Goal: Navigation & Orientation: Understand site structure

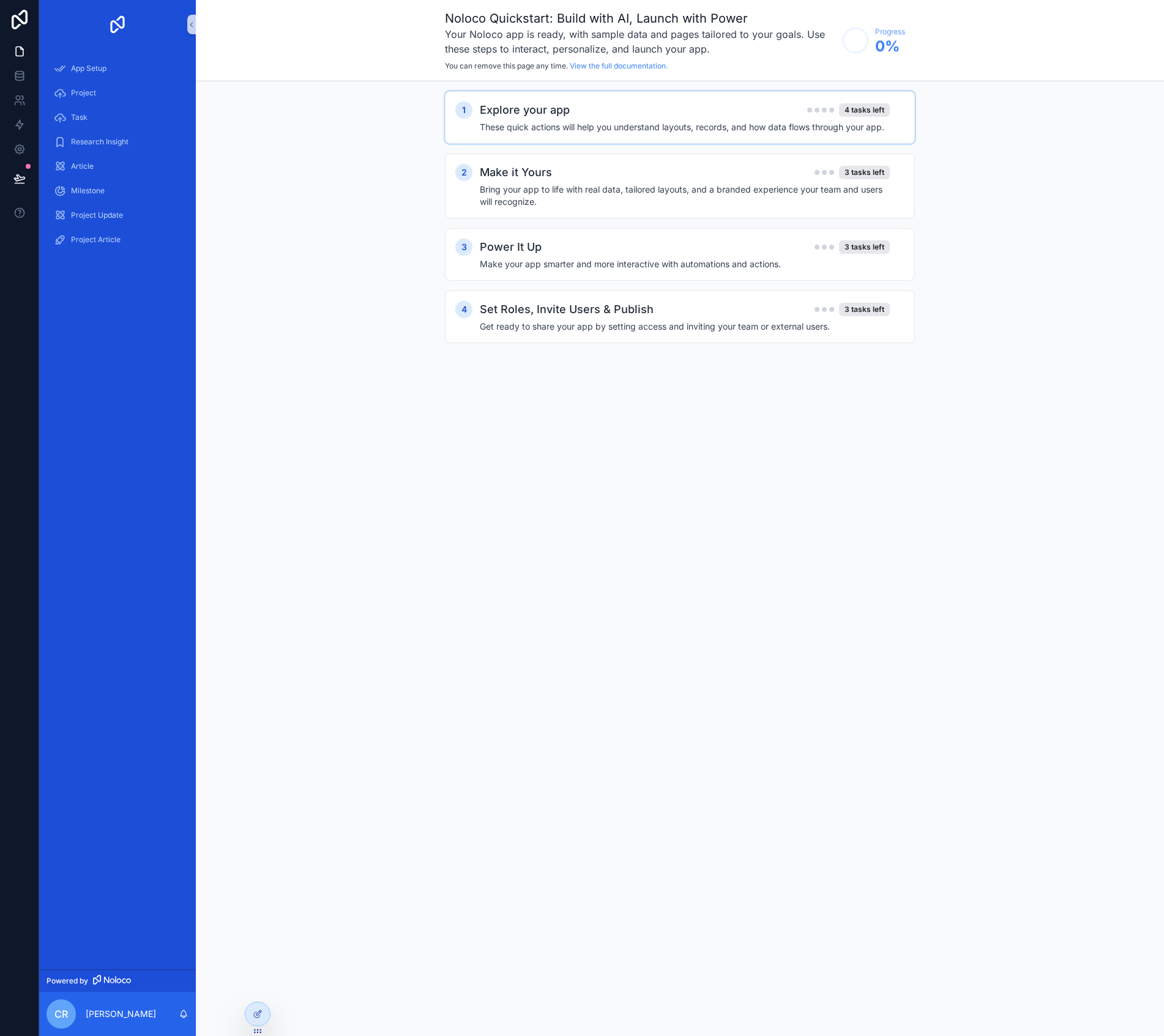
click at [548, 134] on div "1 Explore your app 4 tasks left These quick actions will help you understand la…" at bounding box center [680, 118] width 470 height 53
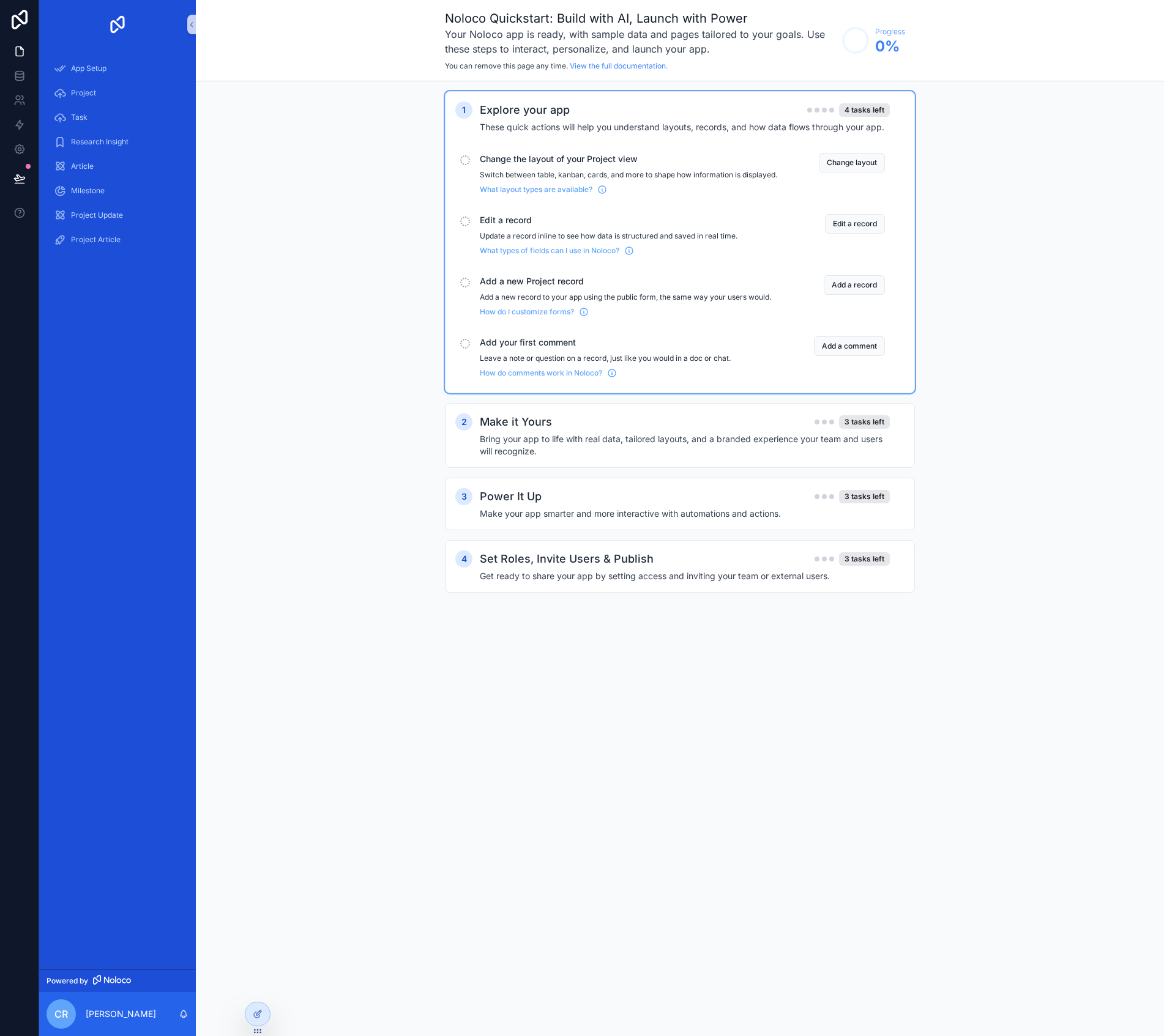
click at [701, 175] on p "Switch between table, kanban, cards, and more to shape how information is displ…" at bounding box center [628, 175] width 298 height 10
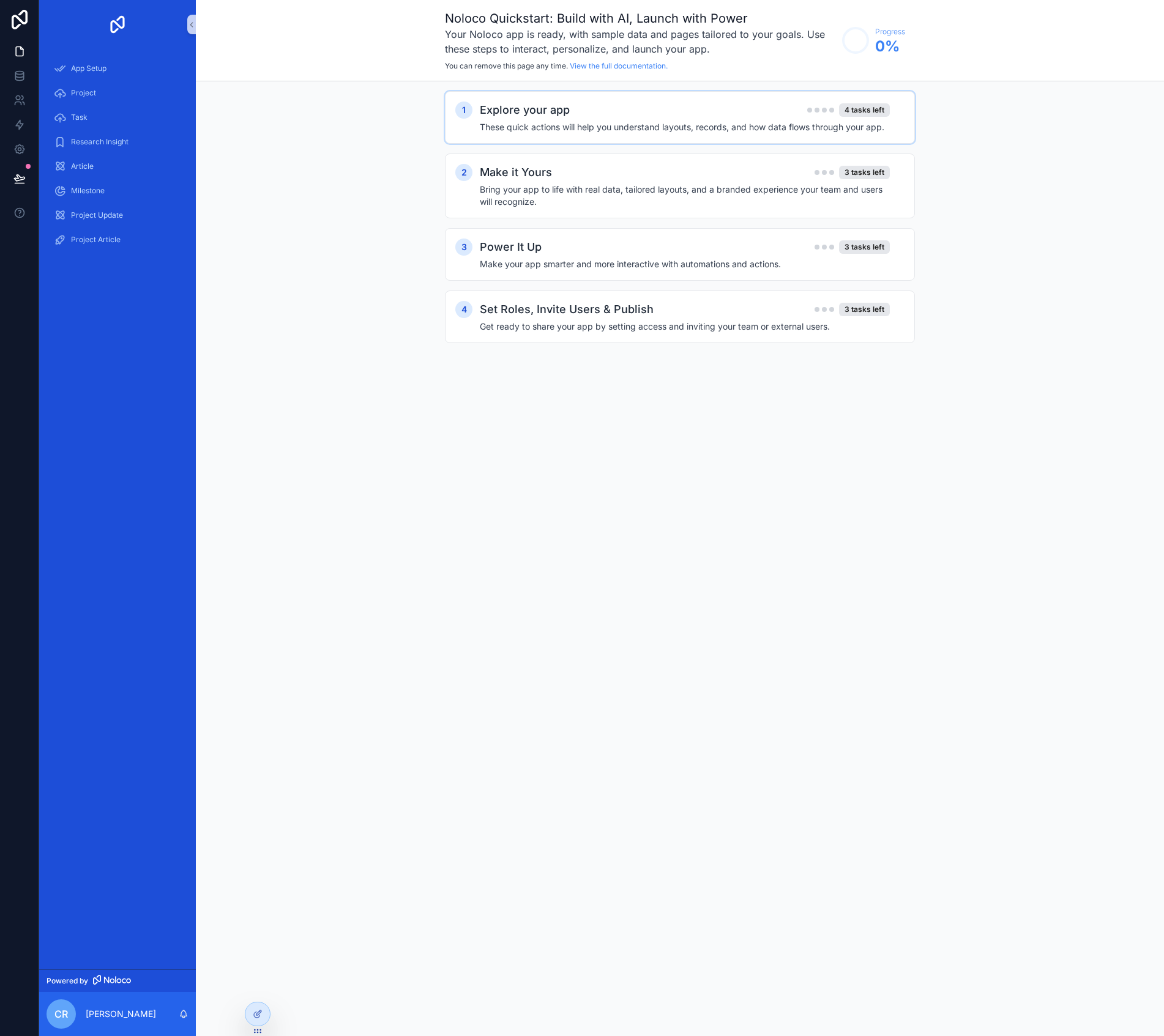
click at [678, 130] on h4 "These quick actions will help you understand layouts, records, and how data flo…" at bounding box center [684, 127] width 410 height 12
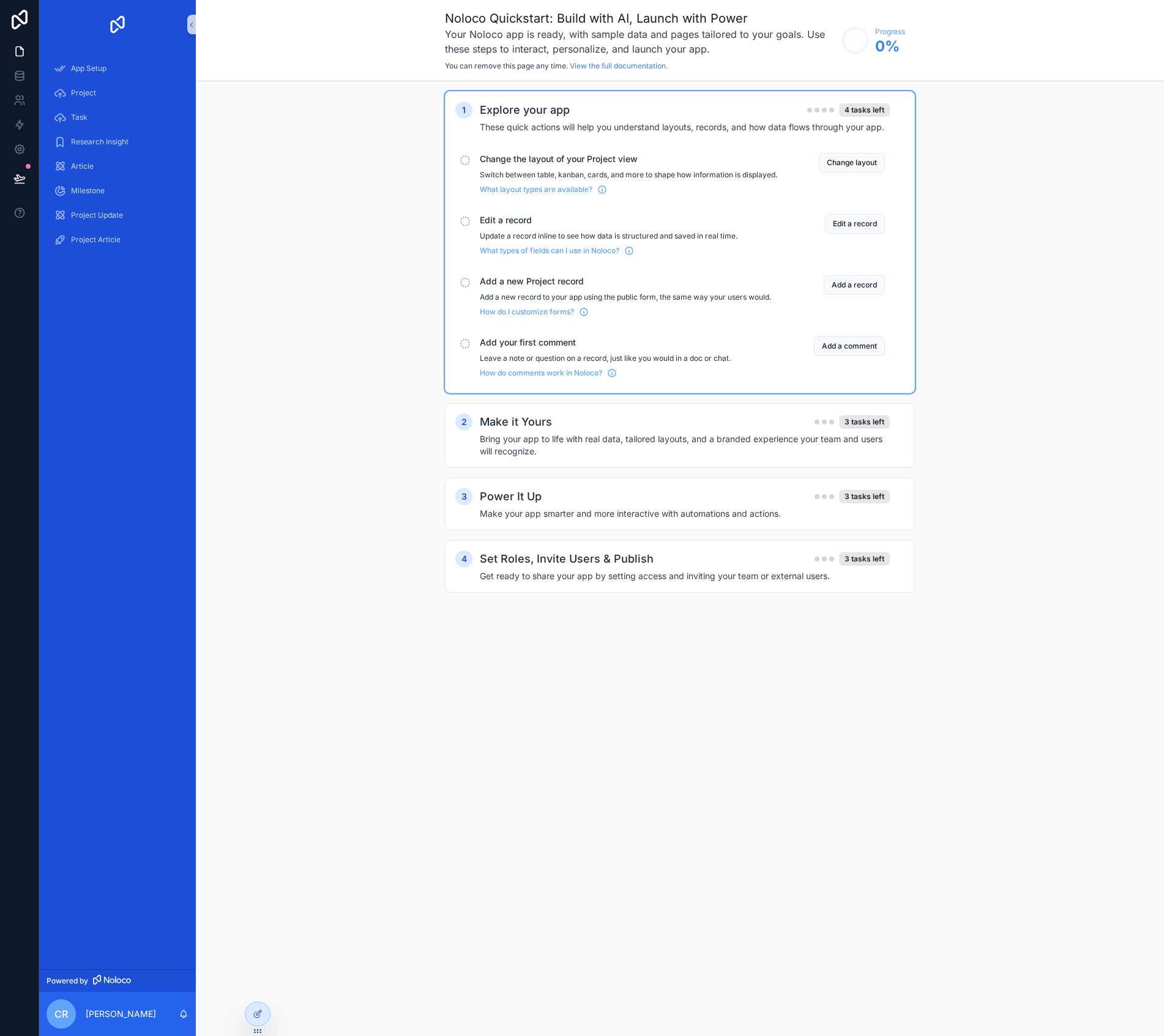
click at [466, 162] on div "scrollable content" at bounding box center [465, 161] width 10 height 10
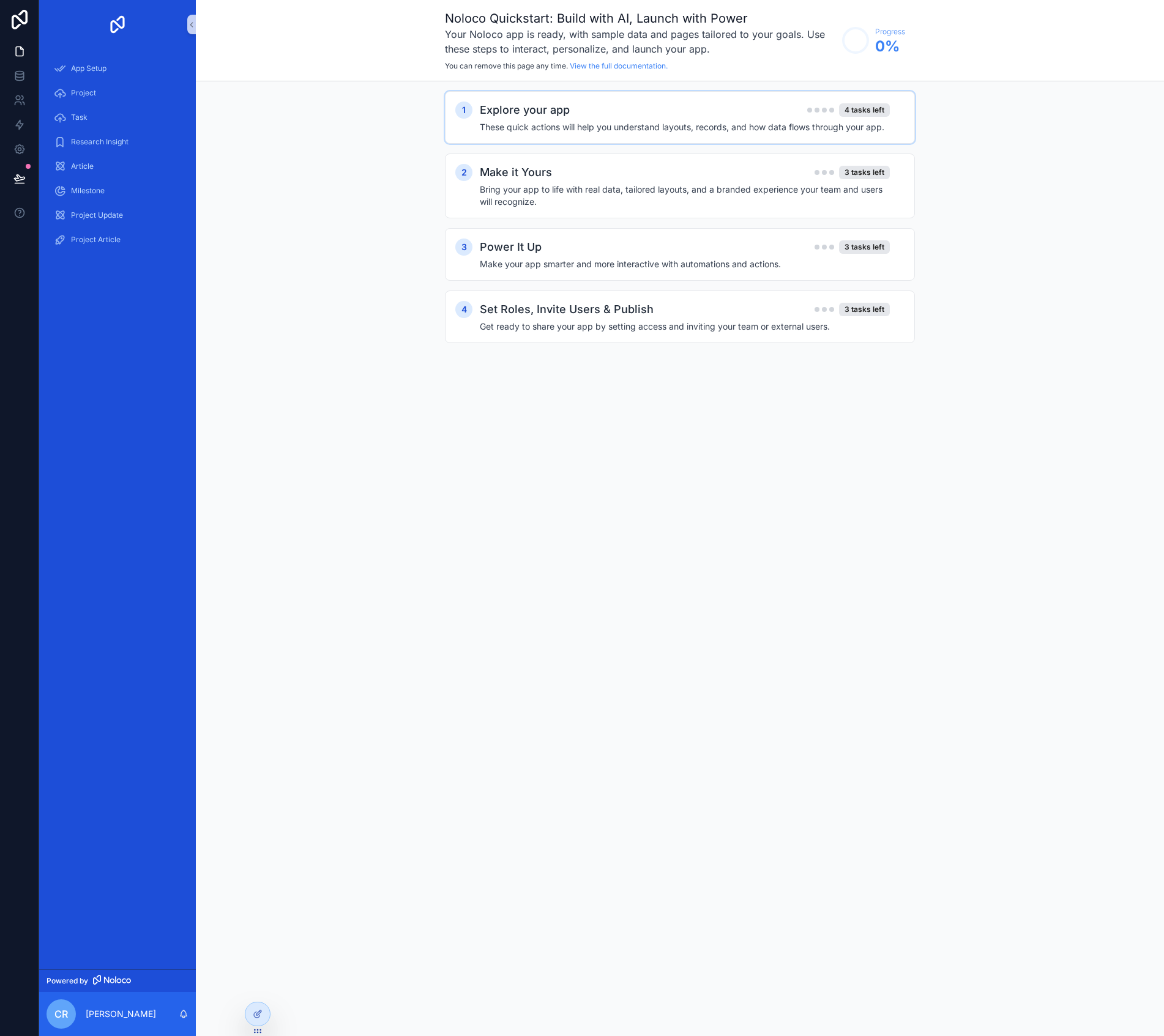
click at [468, 150] on div "1 Explore your app 4 tasks left These quick actions will help you understand la…" at bounding box center [680, 230] width 470 height 277
click at [473, 134] on div "1 Explore your app 4 tasks left These quick actions will help you understand la…" at bounding box center [680, 118] width 470 height 53
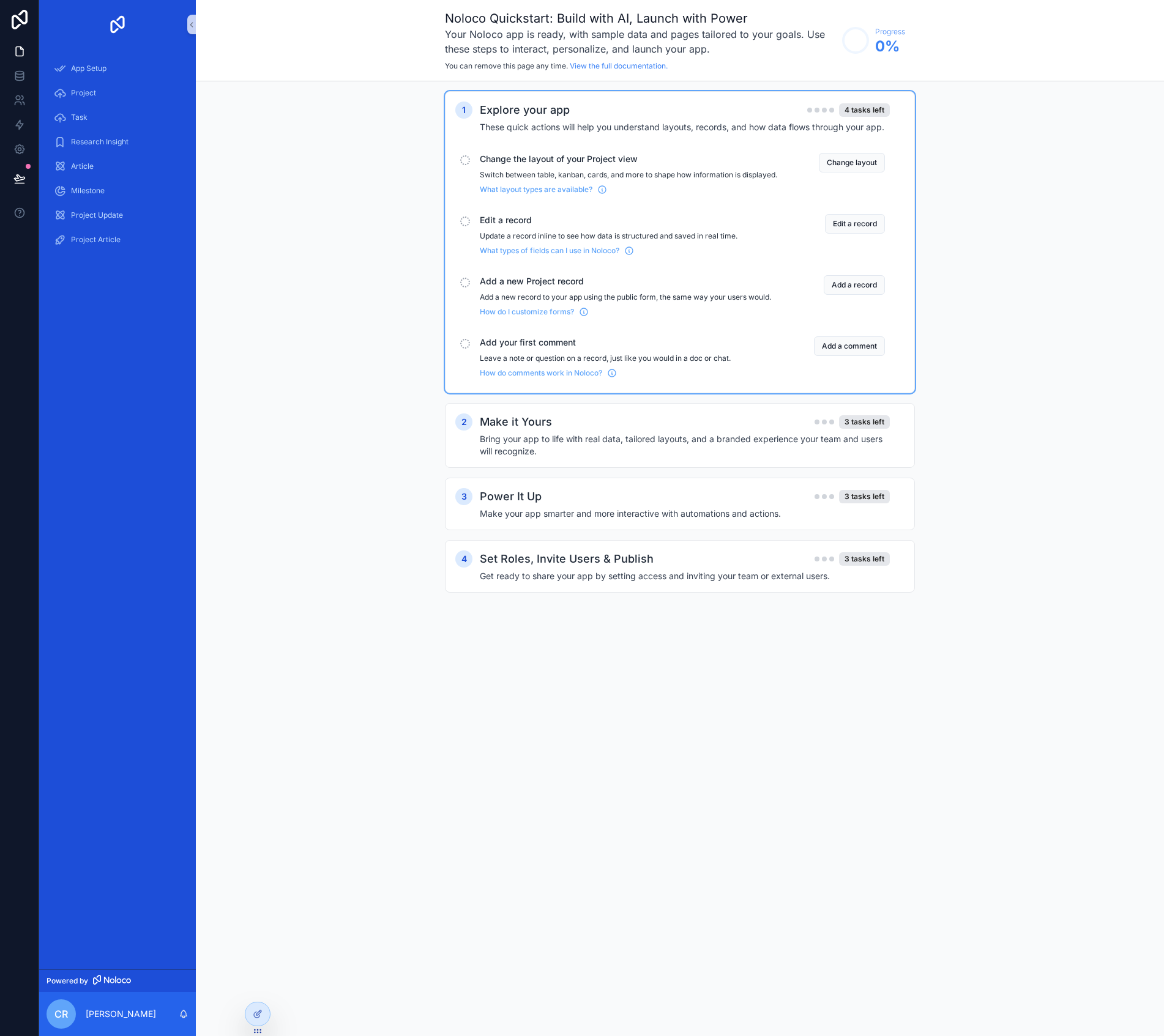
click at [599, 156] on span "Change the layout of your Project view" at bounding box center [628, 159] width 298 height 12
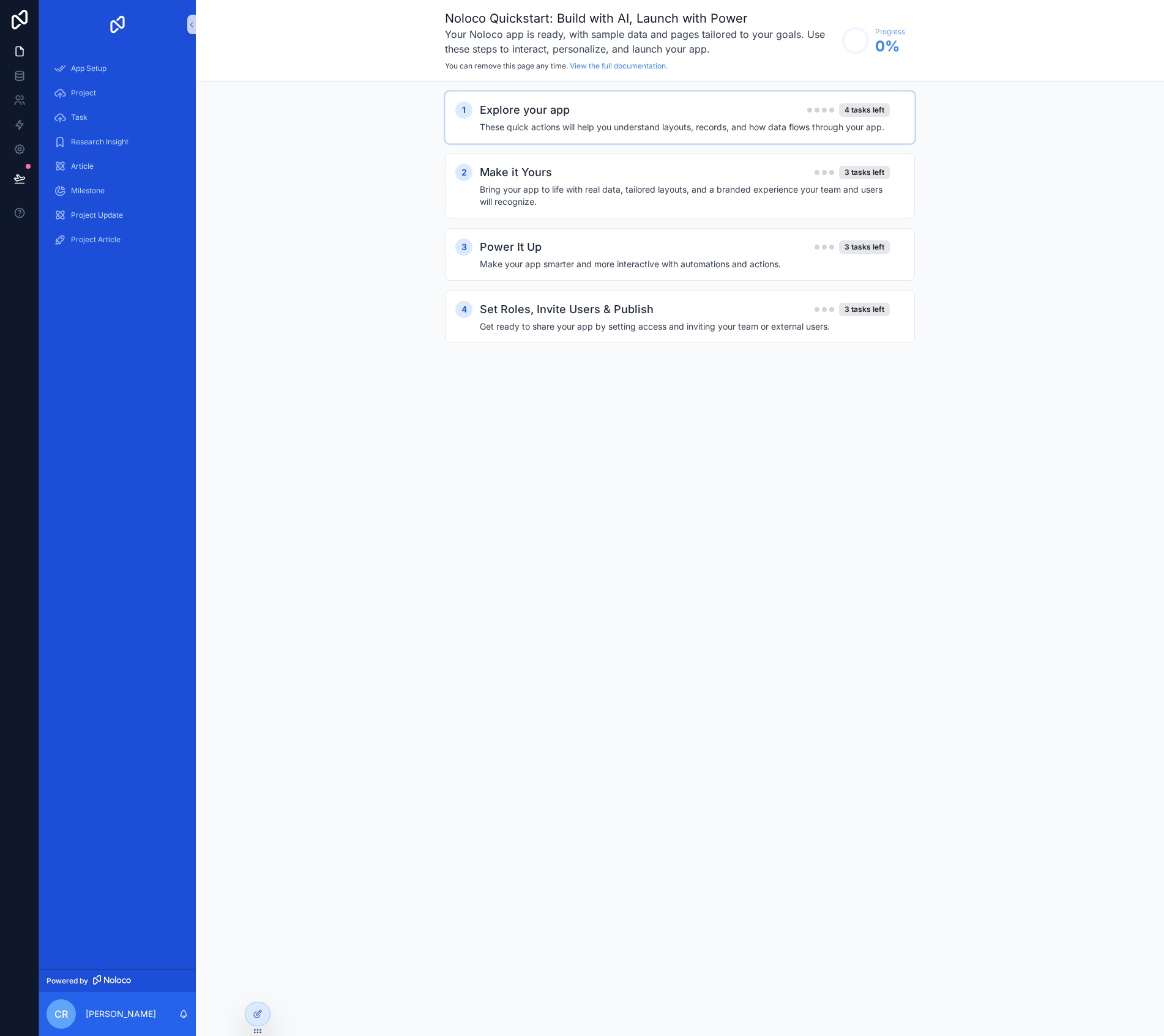
click at [622, 135] on div "1 Explore your app 4 tasks left These quick actions will help you understand la…" at bounding box center [680, 118] width 470 height 53
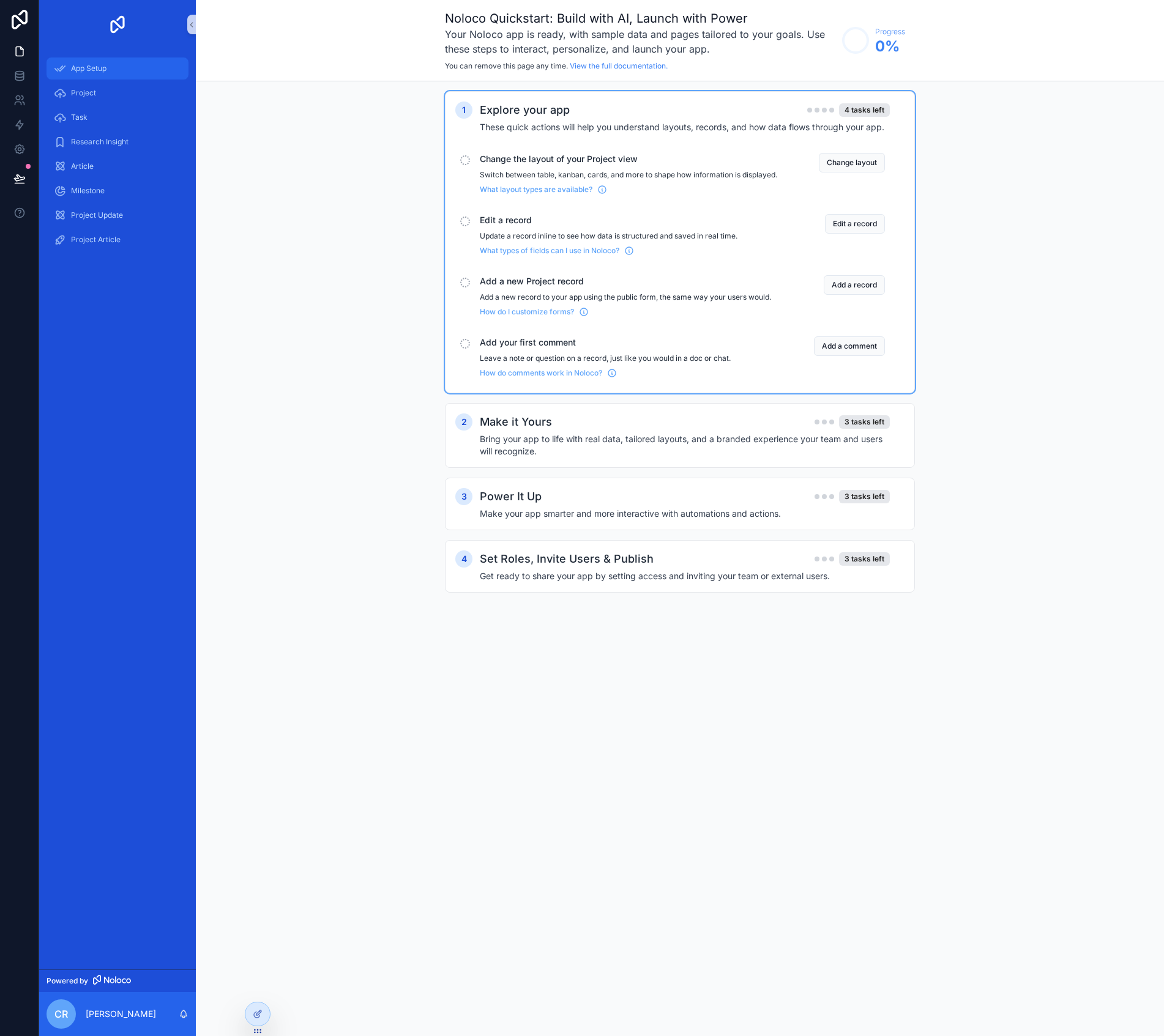
click at [116, 72] on div "App Setup" at bounding box center [117, 68] width 127 height 20
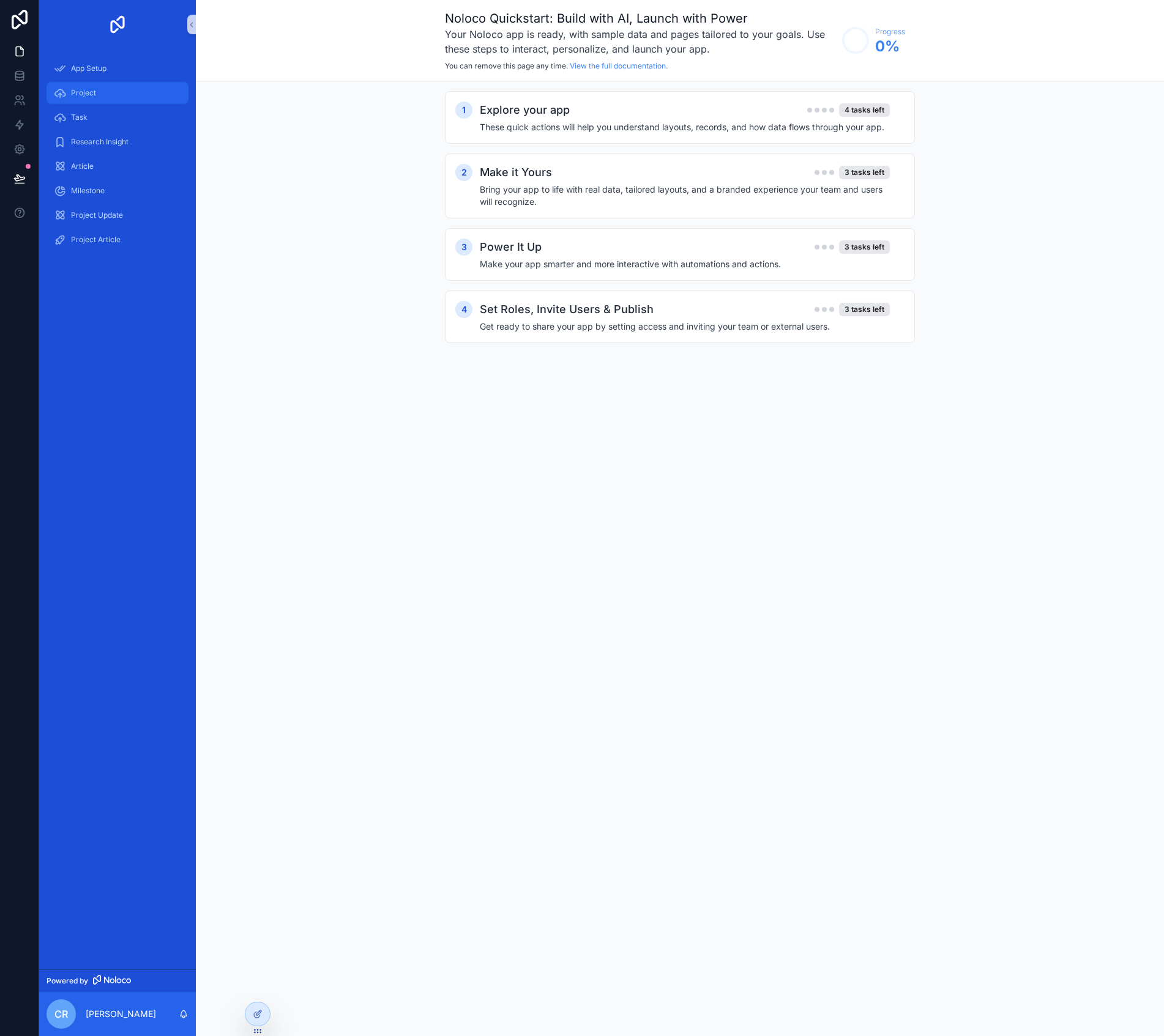
click at [115, 87] on div "Project" at bounding box center [117, 93] width 127 height 20
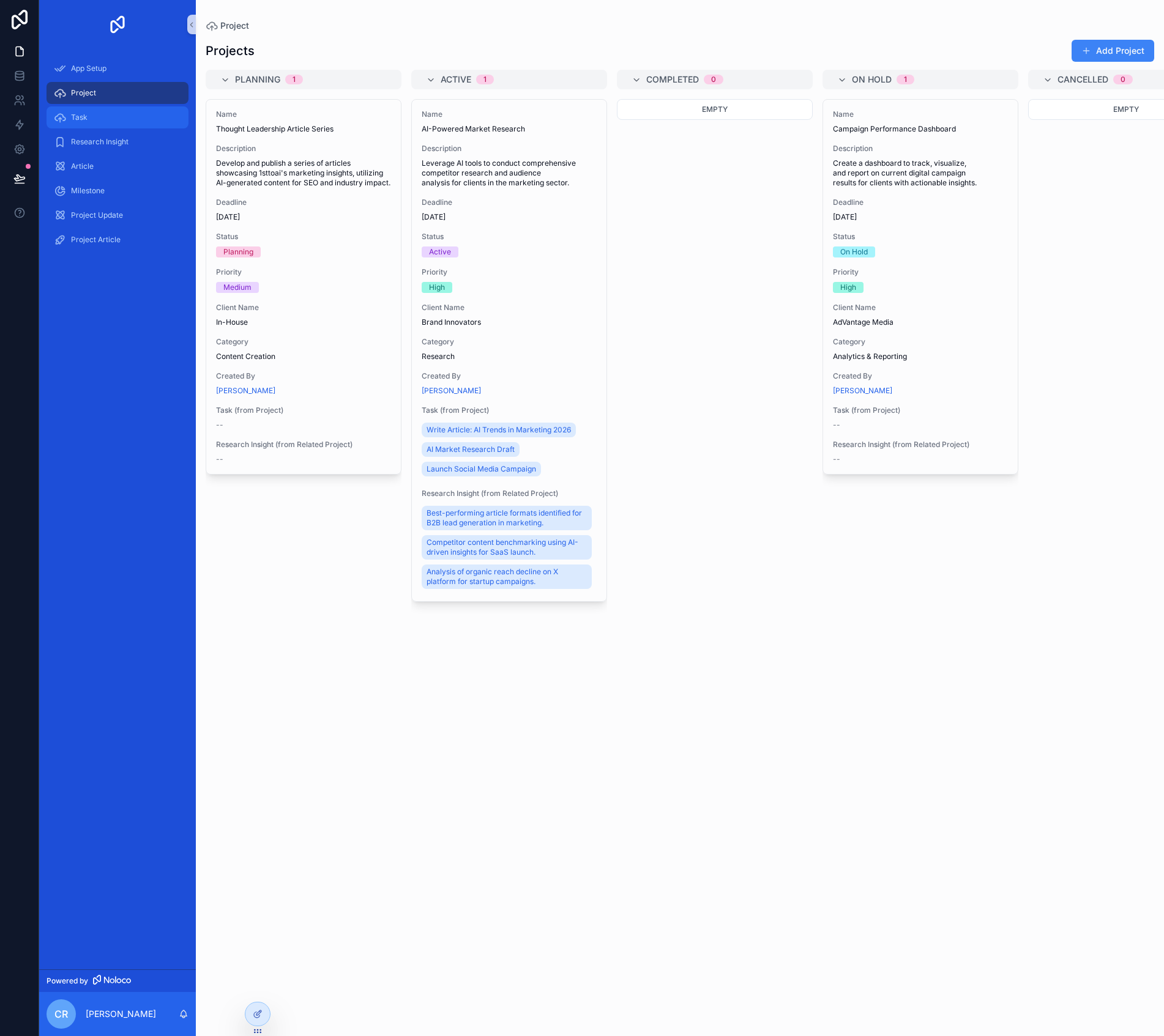
click at [129, 117] on div "Task" at bounding box center [117, 118] width 127 height 20
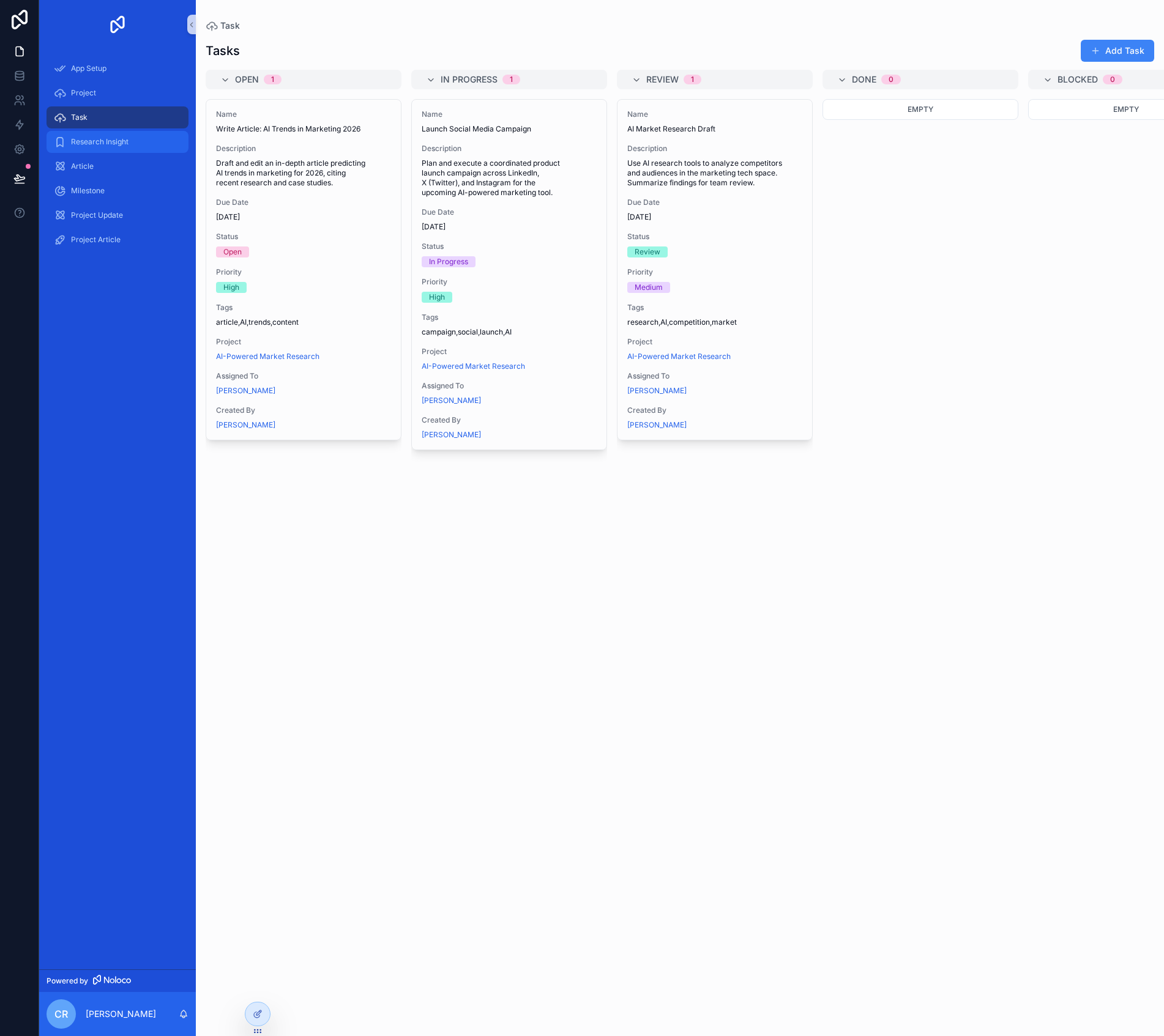
click at [132, 146] on div "Research Insight" at bounding box center [117, 142] width 127 height 20
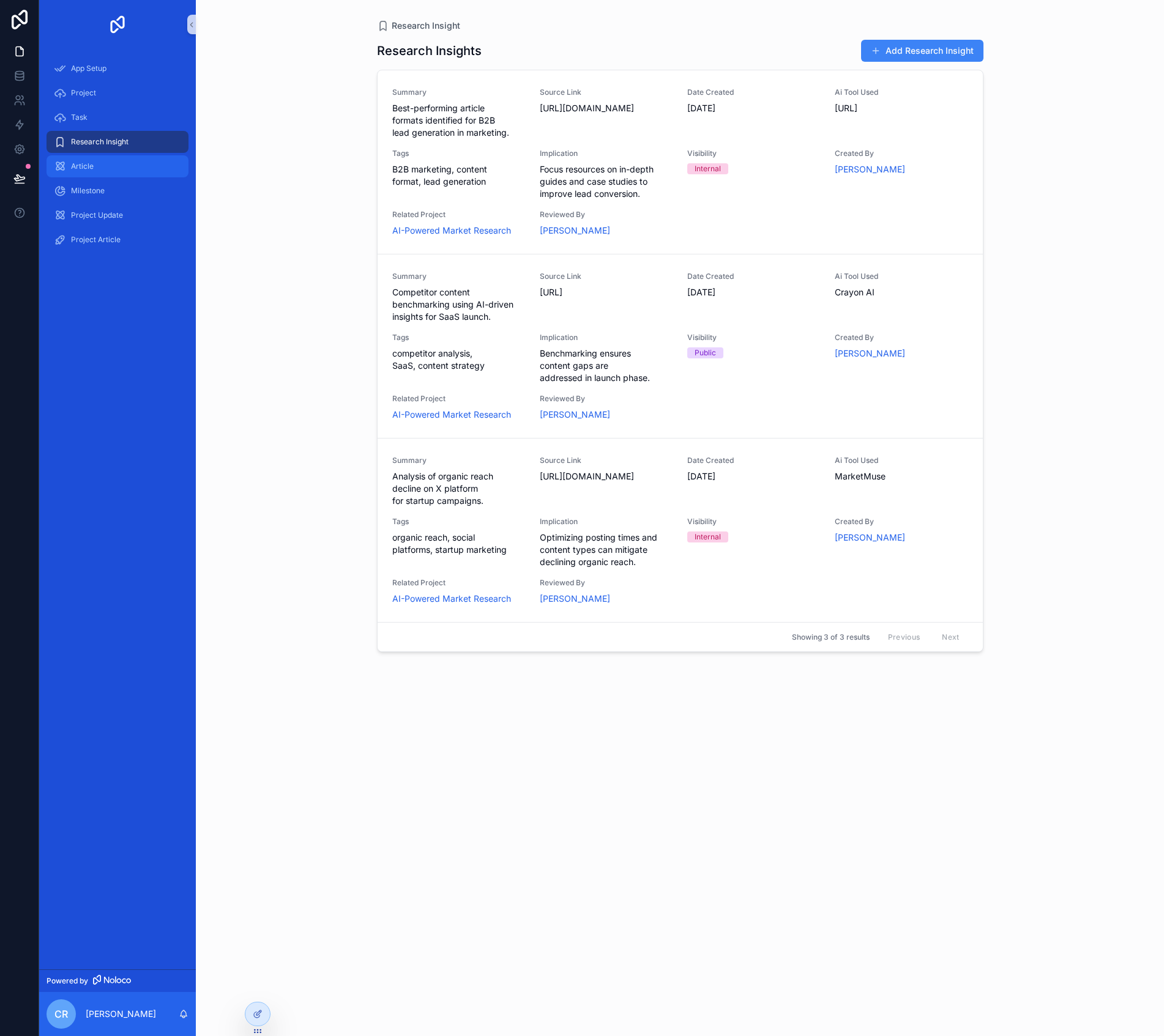
click at [130, 162] on div "Article" at bounding box center [117, 166] width 127 height 20
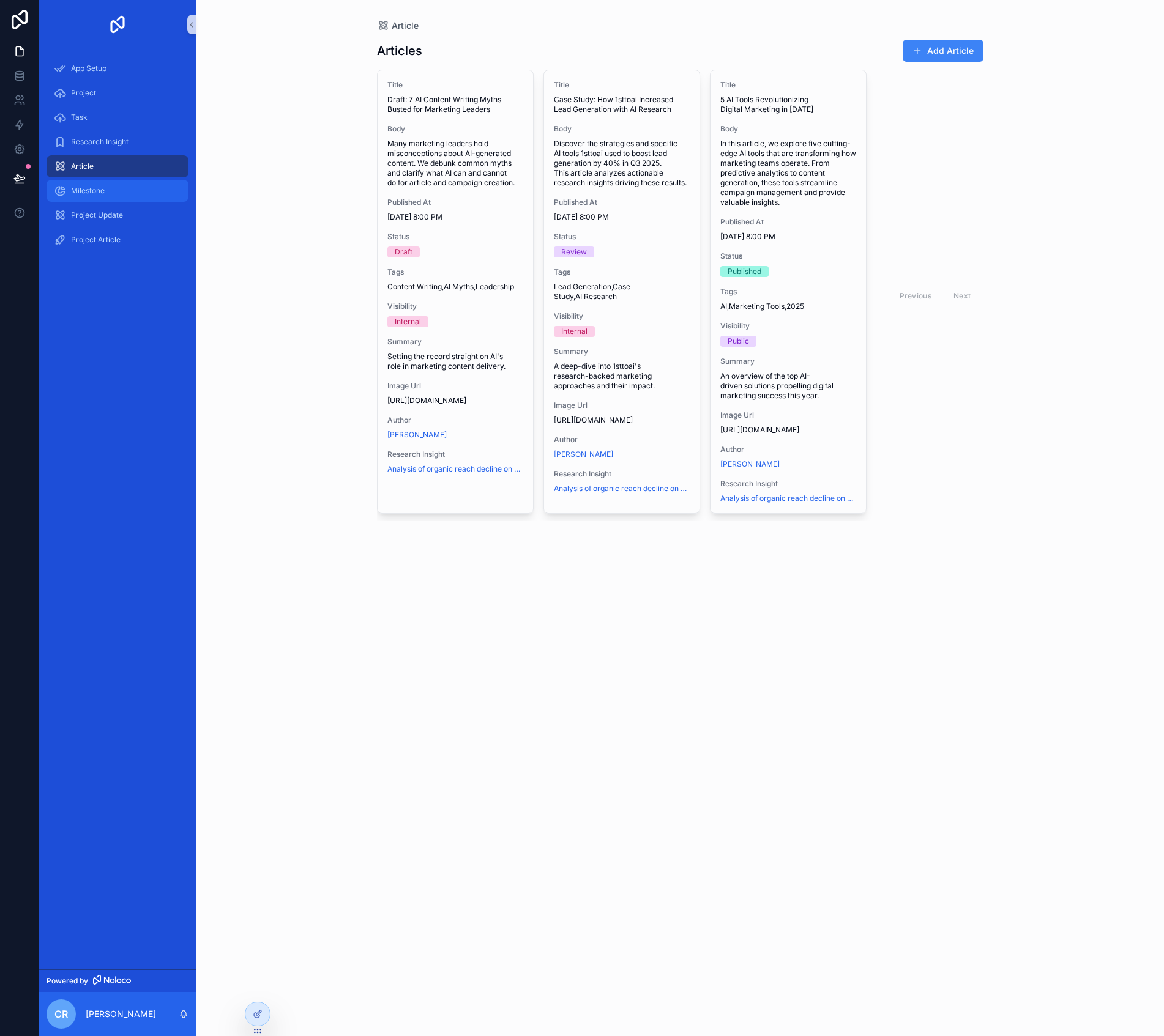
click at [129, 186] on div "Milestone" at bounding box center [117, 191] width 127 height 20
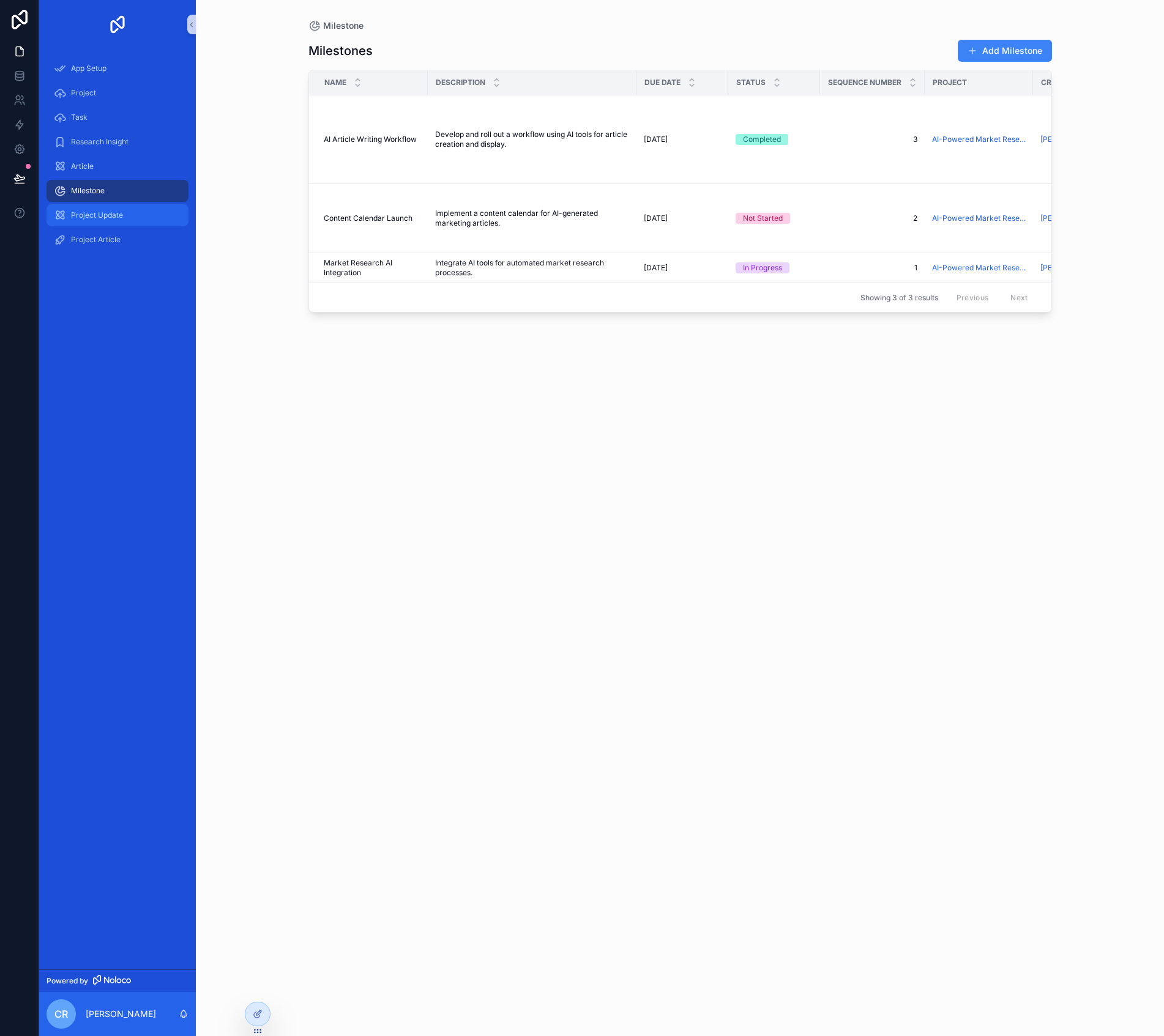
click at [146, 218] on div "Project Update" at bounding box center [117, 215] width 127 height 20
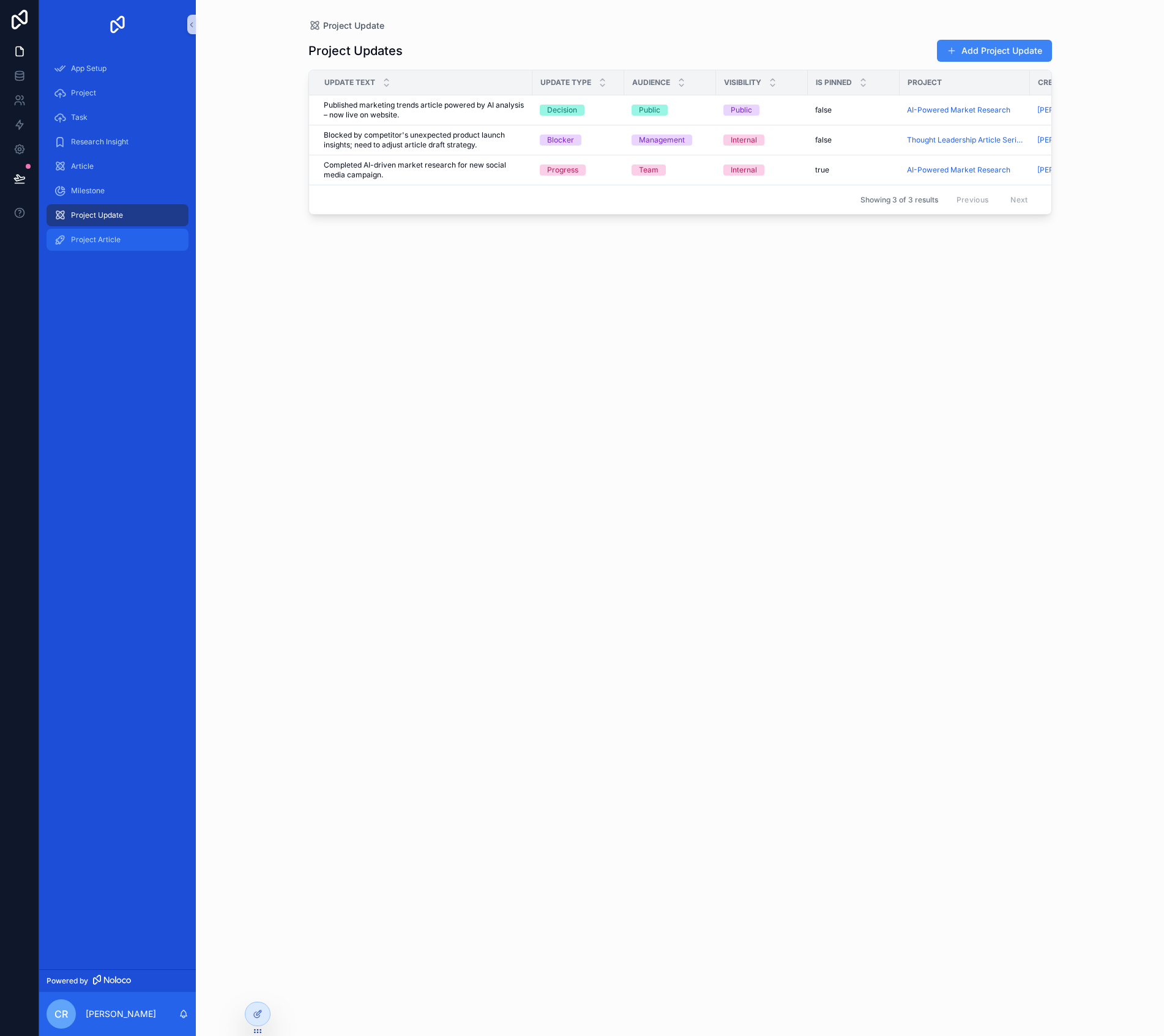
click at [135, 238] on div "Project Article" at bounding box center [117, 240] width 127 height 20
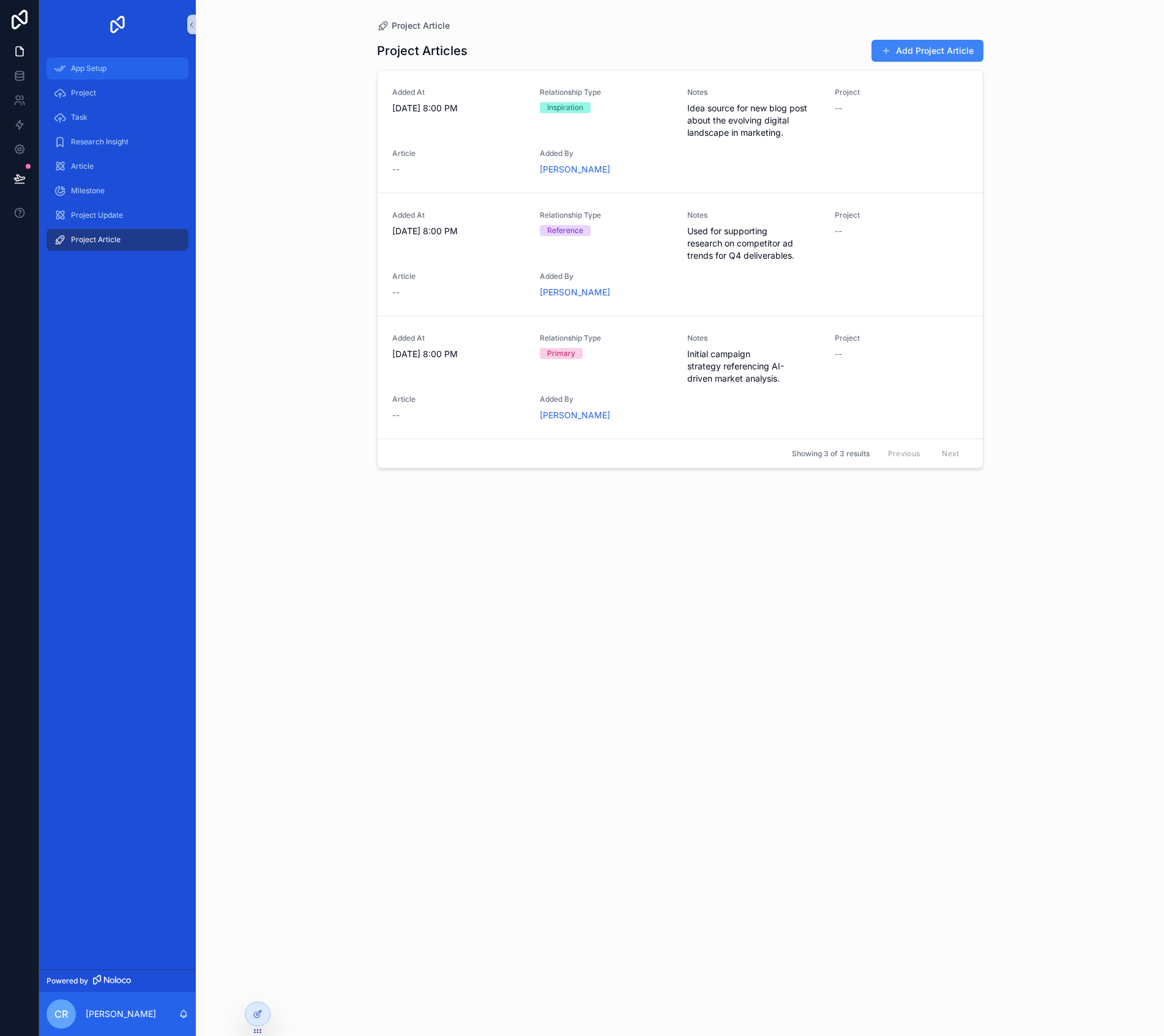
click at [108, 64] on div "App Setup" at bounding box center [117, 68] width 127 height 20
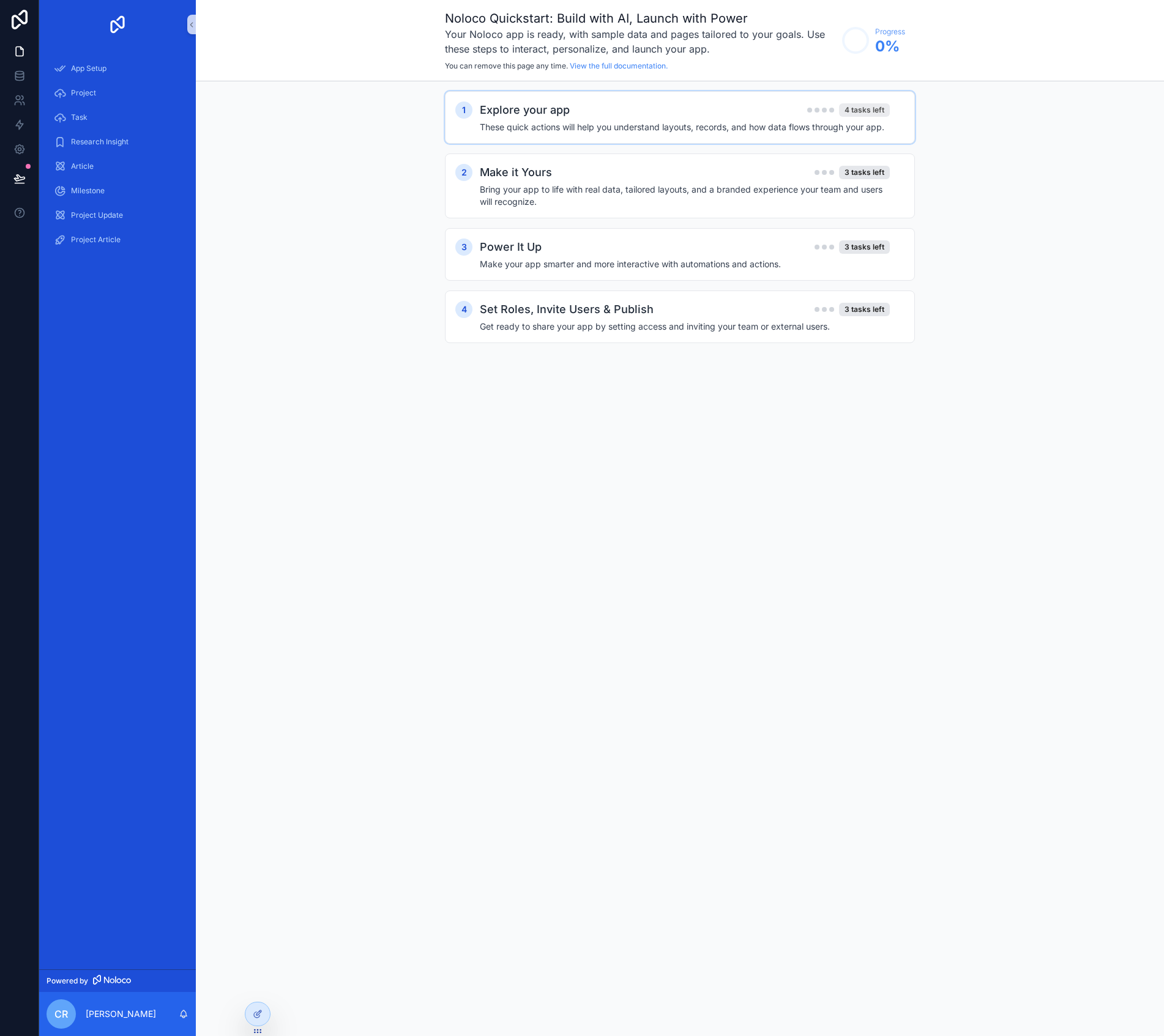
click at [864, 112] on div "4 tasks left" at bounding box center [865, 110] width 51 height 13
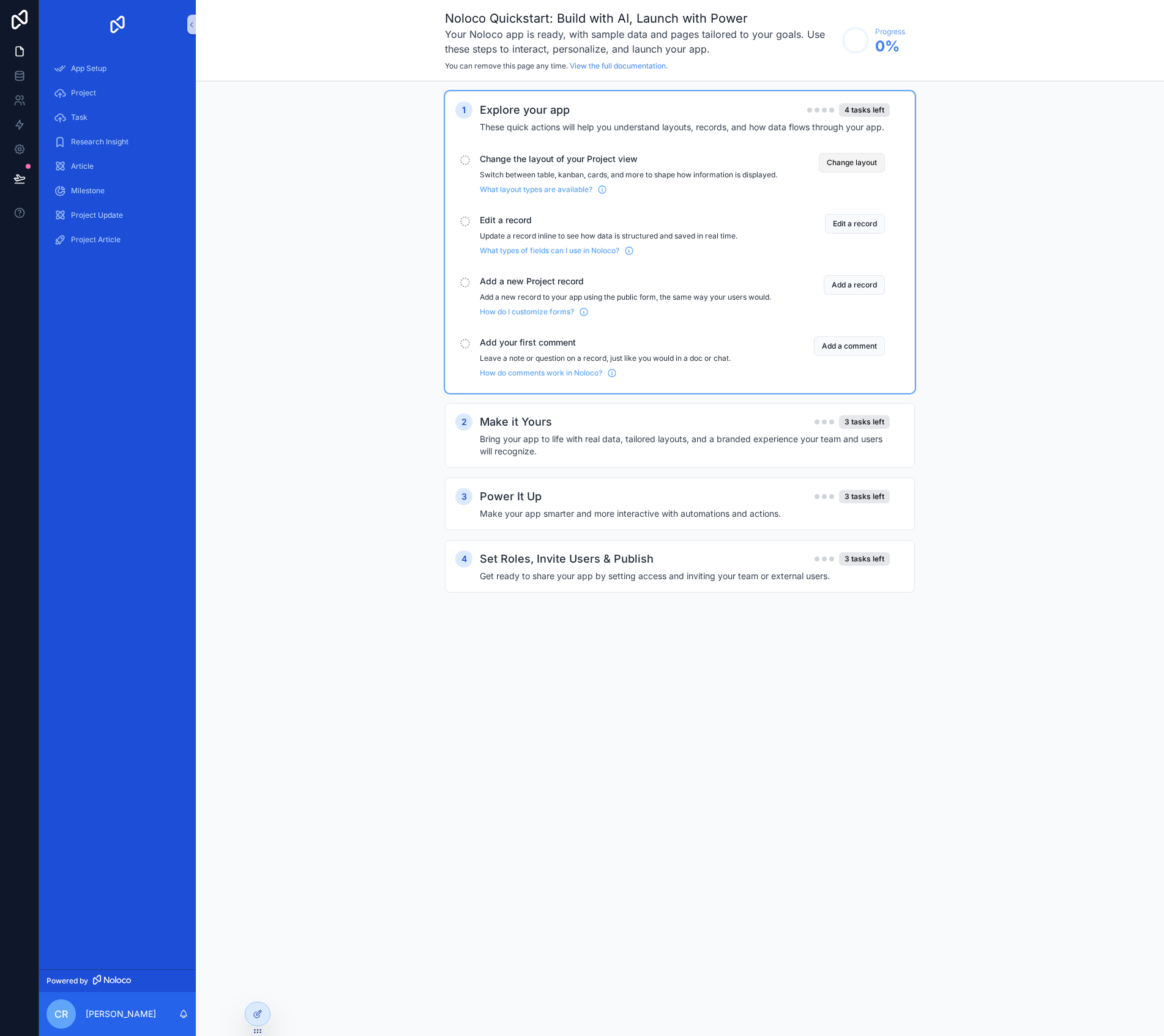
click at [830, 167] on button "Change layout" at bounding box center [852, 163] width 66 height 20
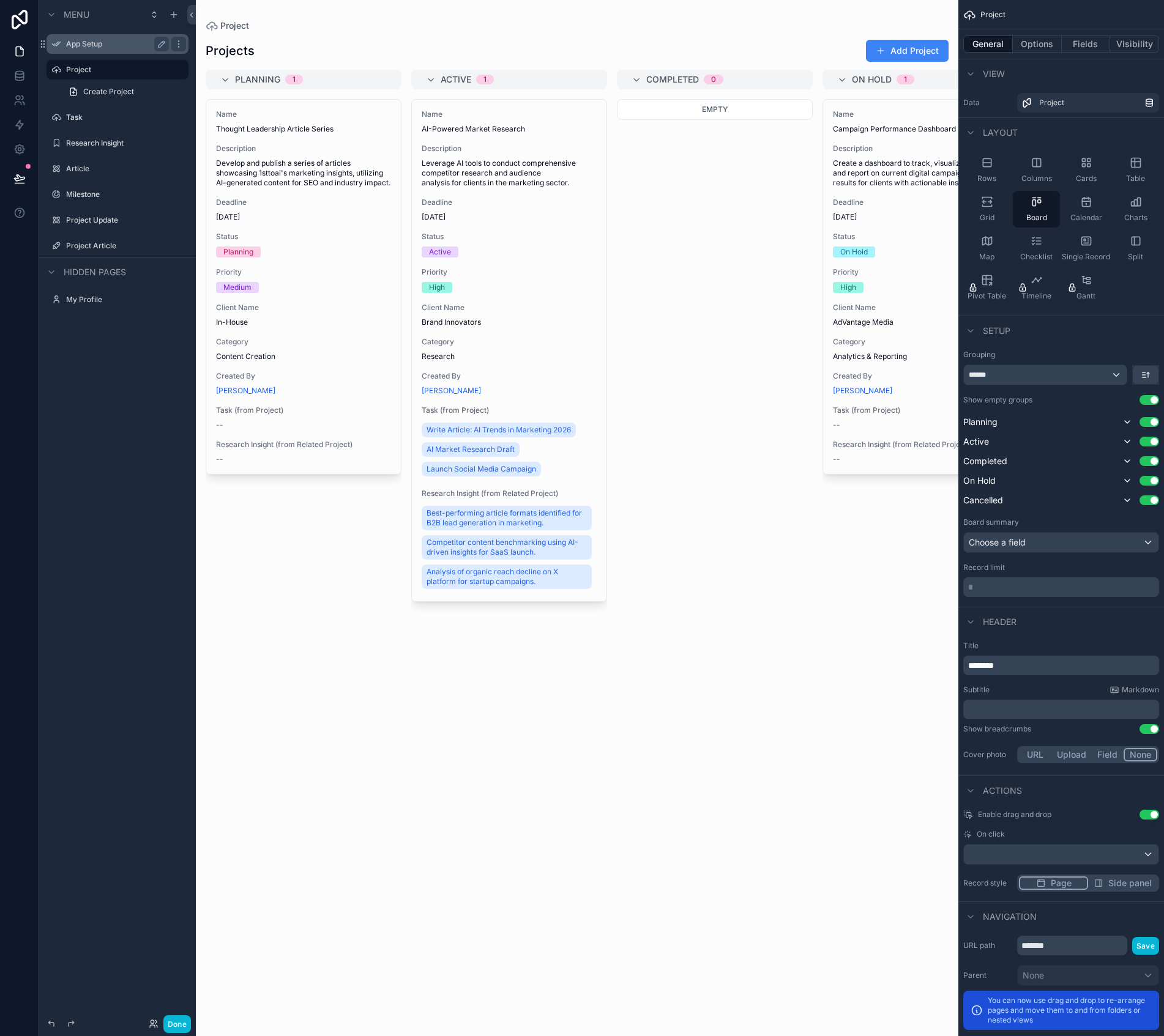
click at [95, 41] on label "App Setup" at bounding box center [115, 45] width 98 height 10
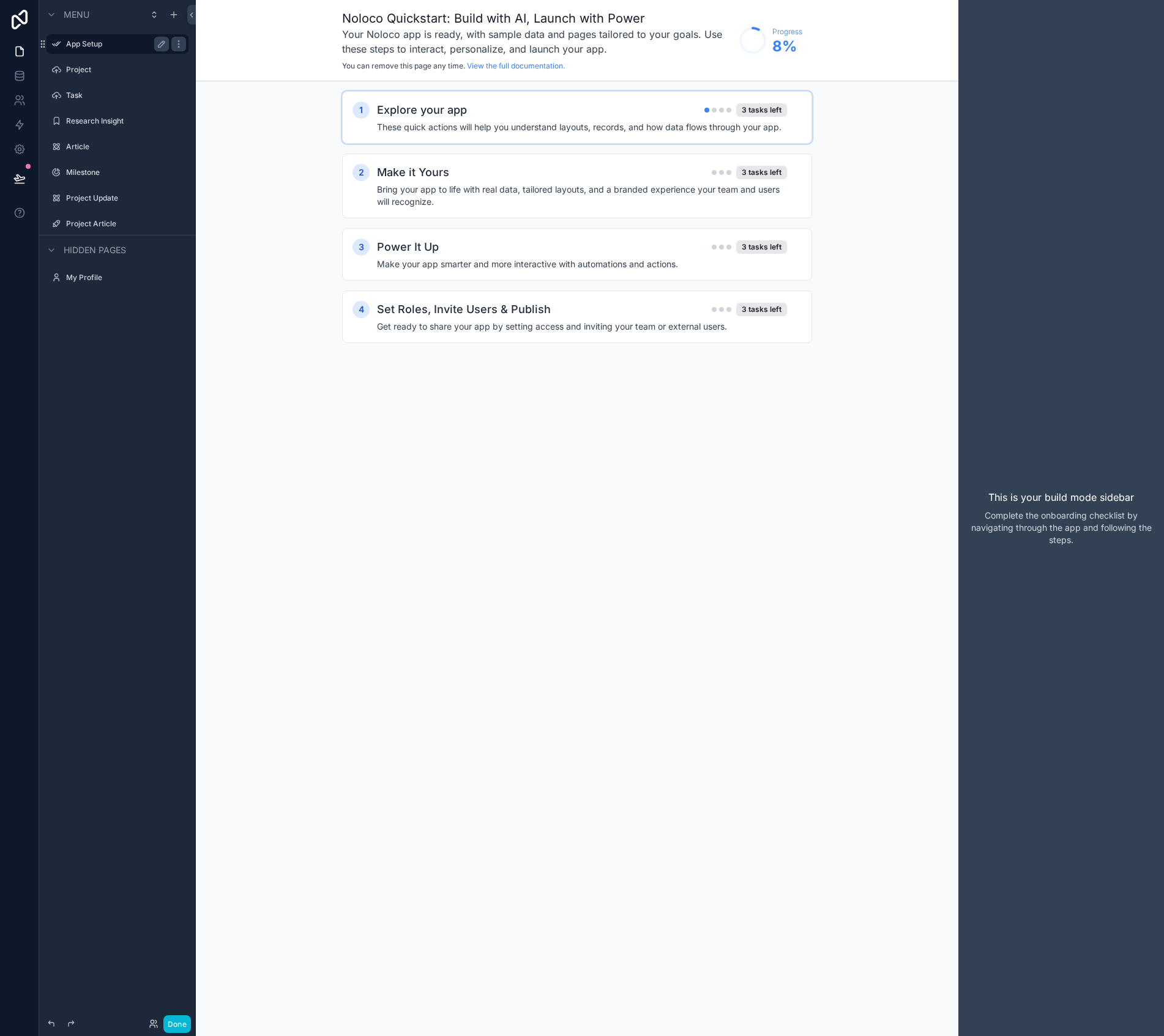
click at [607, 116] on div "Explore your app 3 tasks left" at bounding box center [581, 110] width 410 height 17
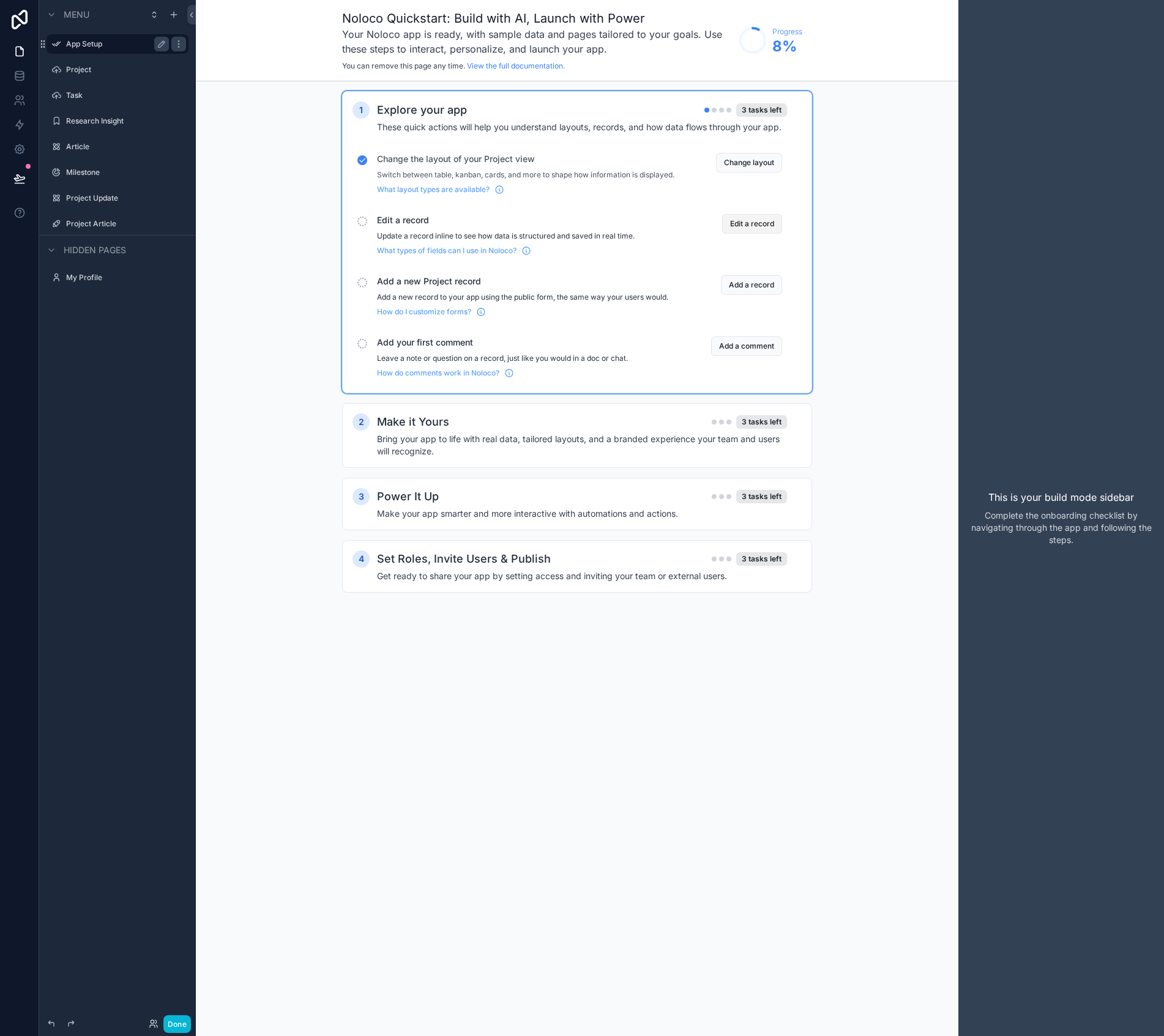
click at [753, 234] on button "Edit a record" at bounding box center [752, 224] width 60 height 20
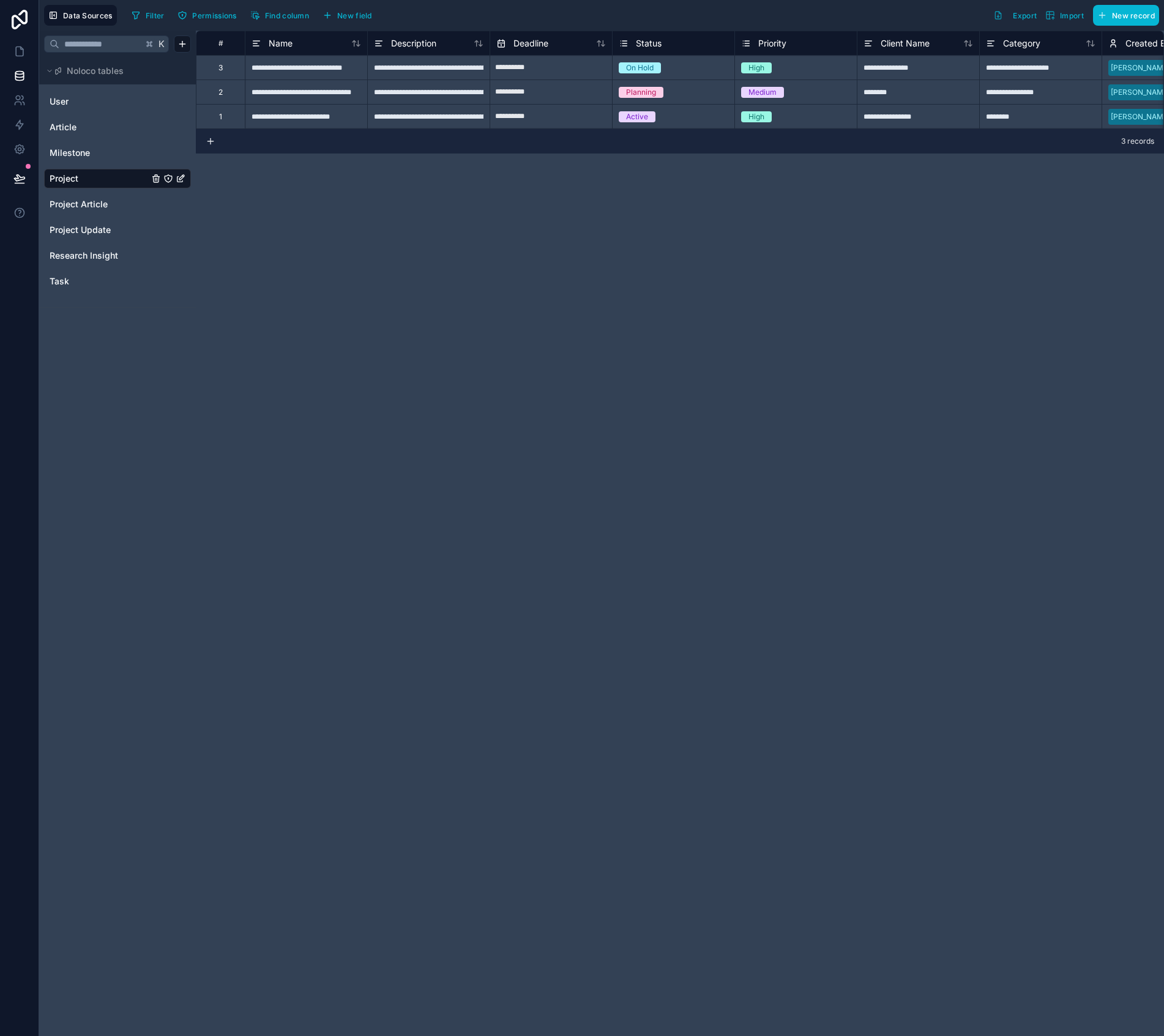
drag, startPoint x: 371, startPoint y: 245, endPoint x: 260, endPoint y: 215, distance: 115.0
click at [371, 245] on div "**********" at bounding box center [680, 533] width 968 height 1006
click at [106, 204] on span "Project Article" at bounding box center [78, 204] width 59 height 12
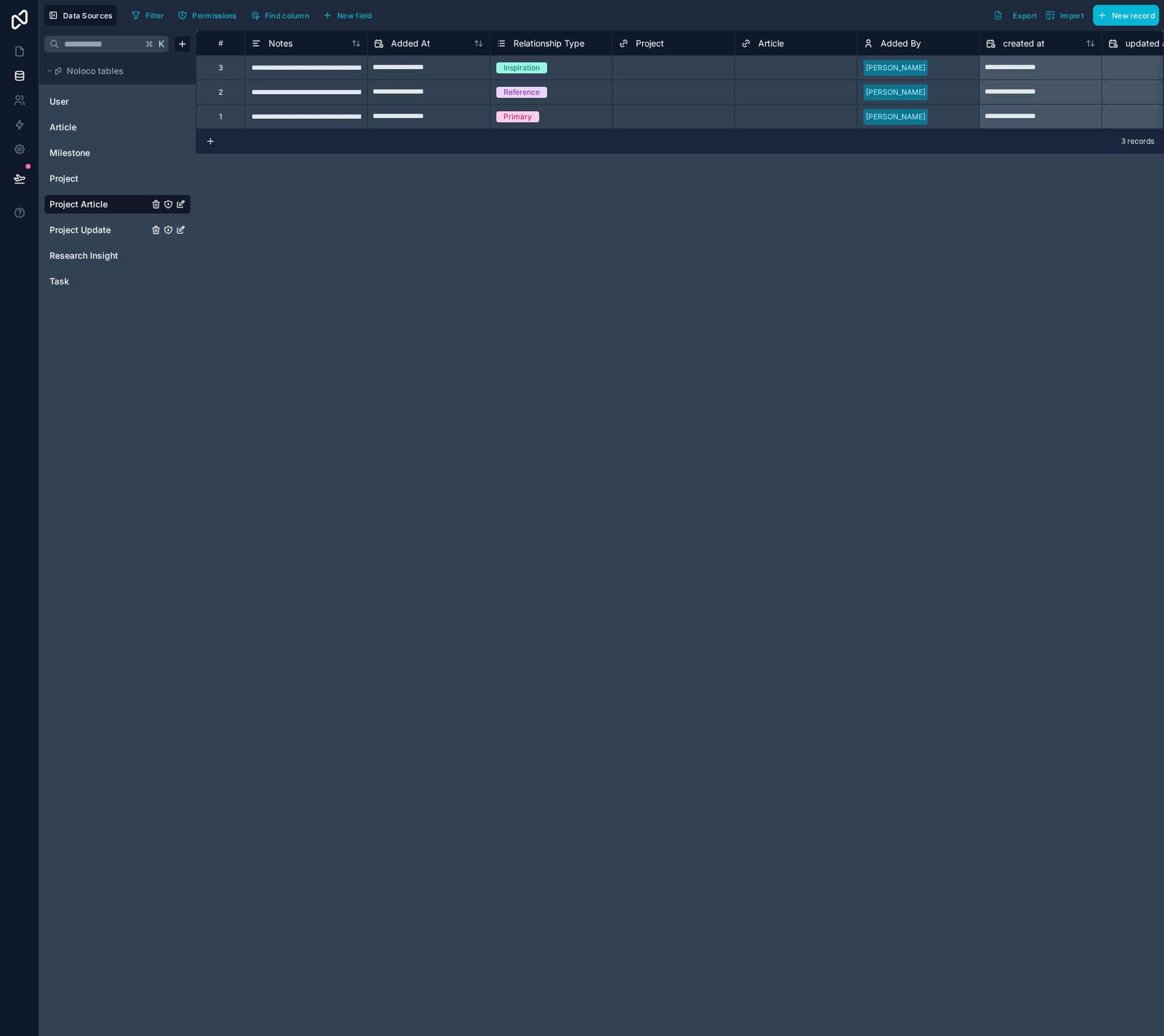
click at [102, 227] on span "Project Update" at bounding box center [80, 230] width 61 height 12
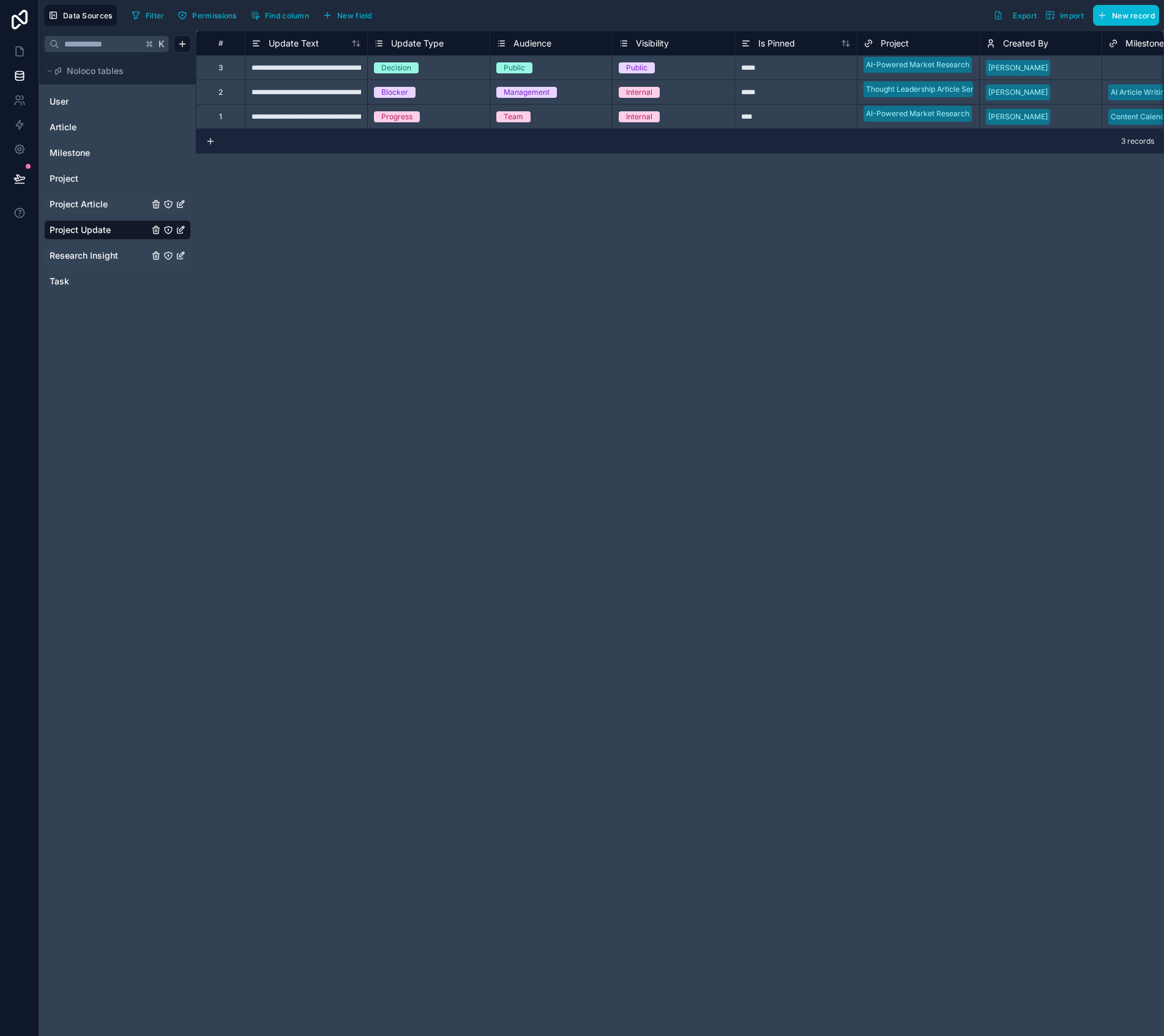
click at [106, 253] on span "Research Insight" at bounding box center [83, 255] width 68 height 12
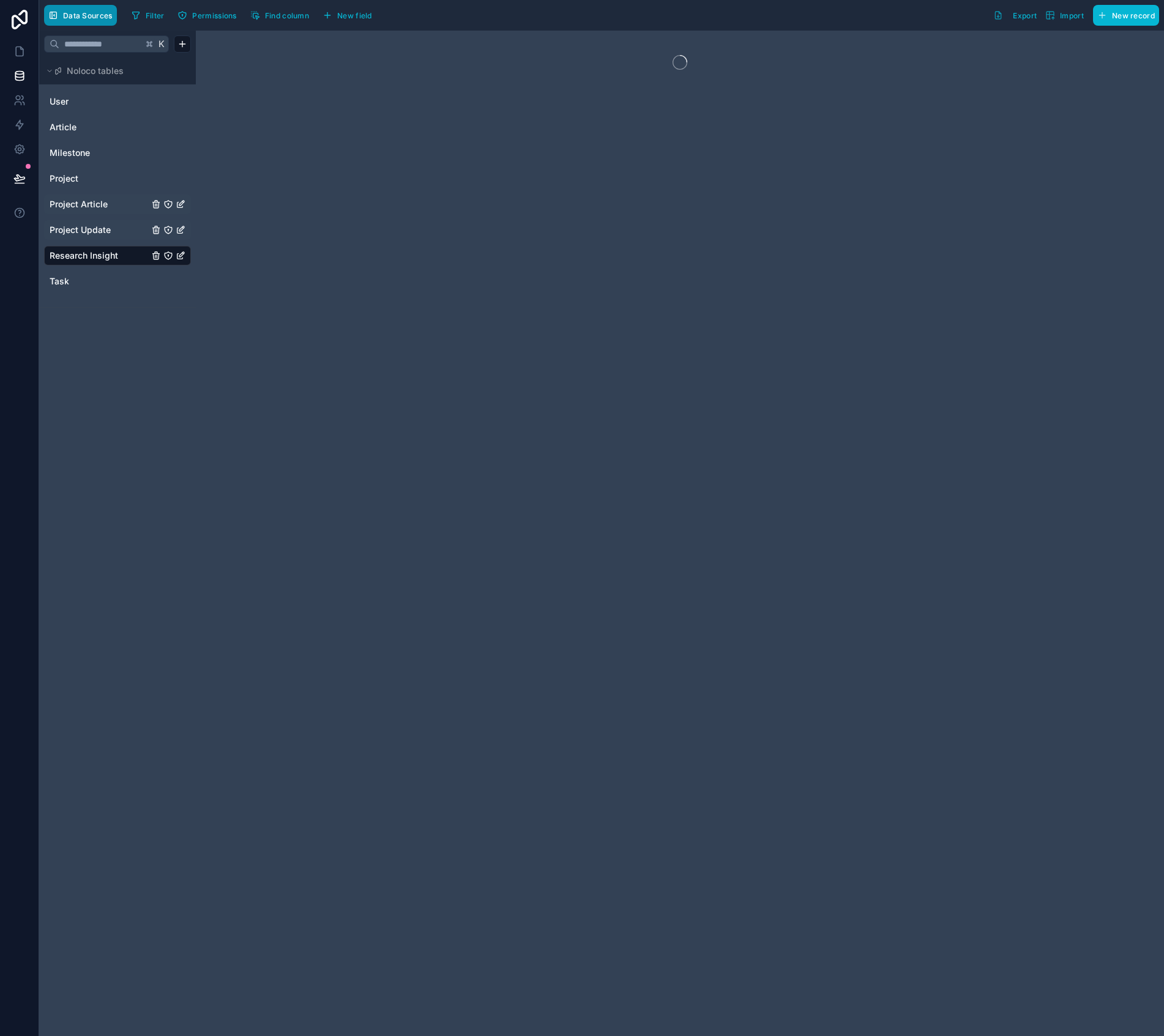
click at [70, 8] on button "Data Sources" at bounding box center [80, 15] width 73 height 21
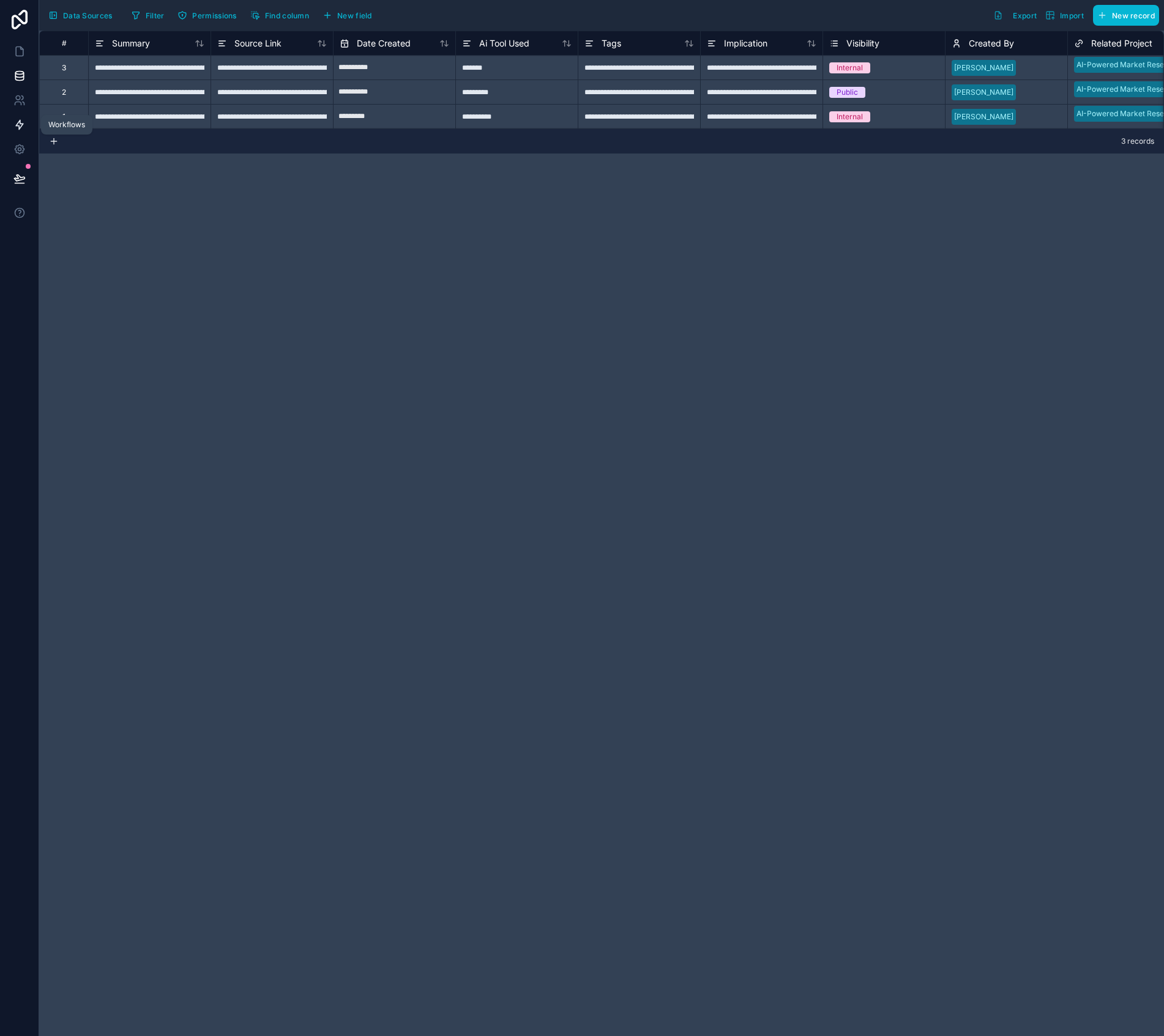
click at [17, 125] on icon at bounding box center [19, 124] width 7 height 9
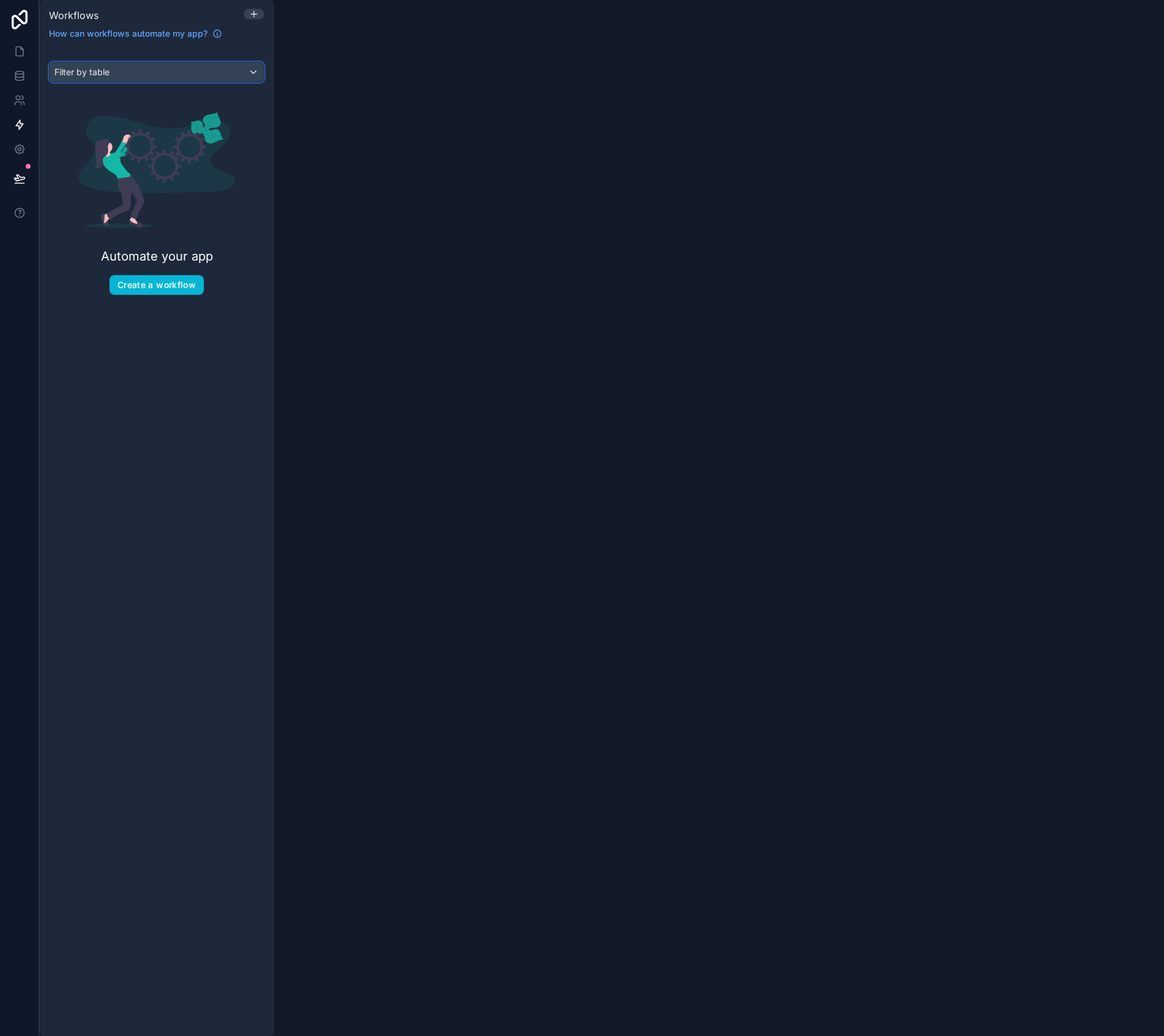
click at [108, 77] on span "Filter by table" at bounding box center [82, 72] width 55 height 11
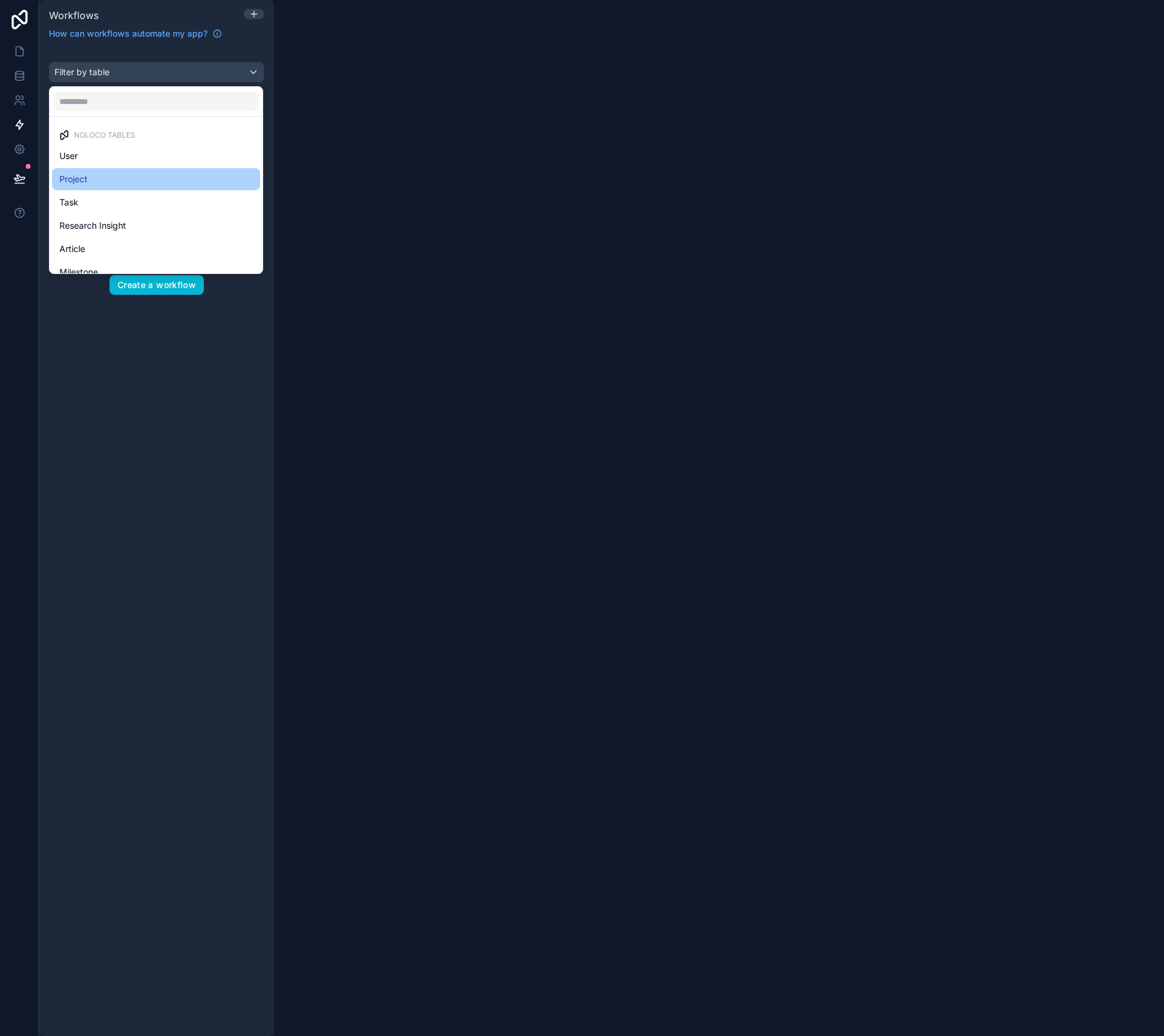
click at [86, 173] on span "Project" at bounding box center [73, 180] width 28 height 15
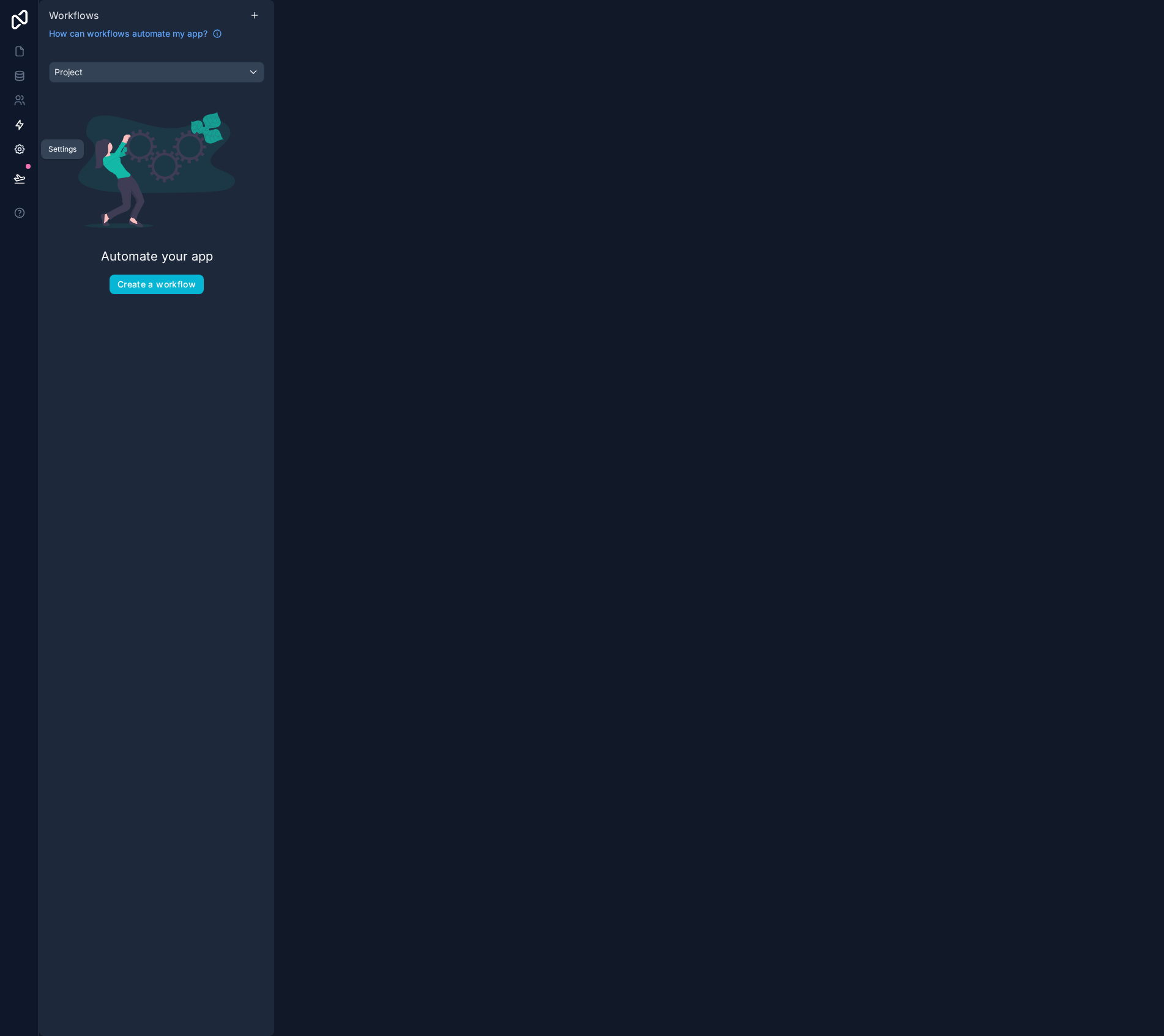
click at [27, 150] on link at bounding box center [19, 149] width 39 height 25
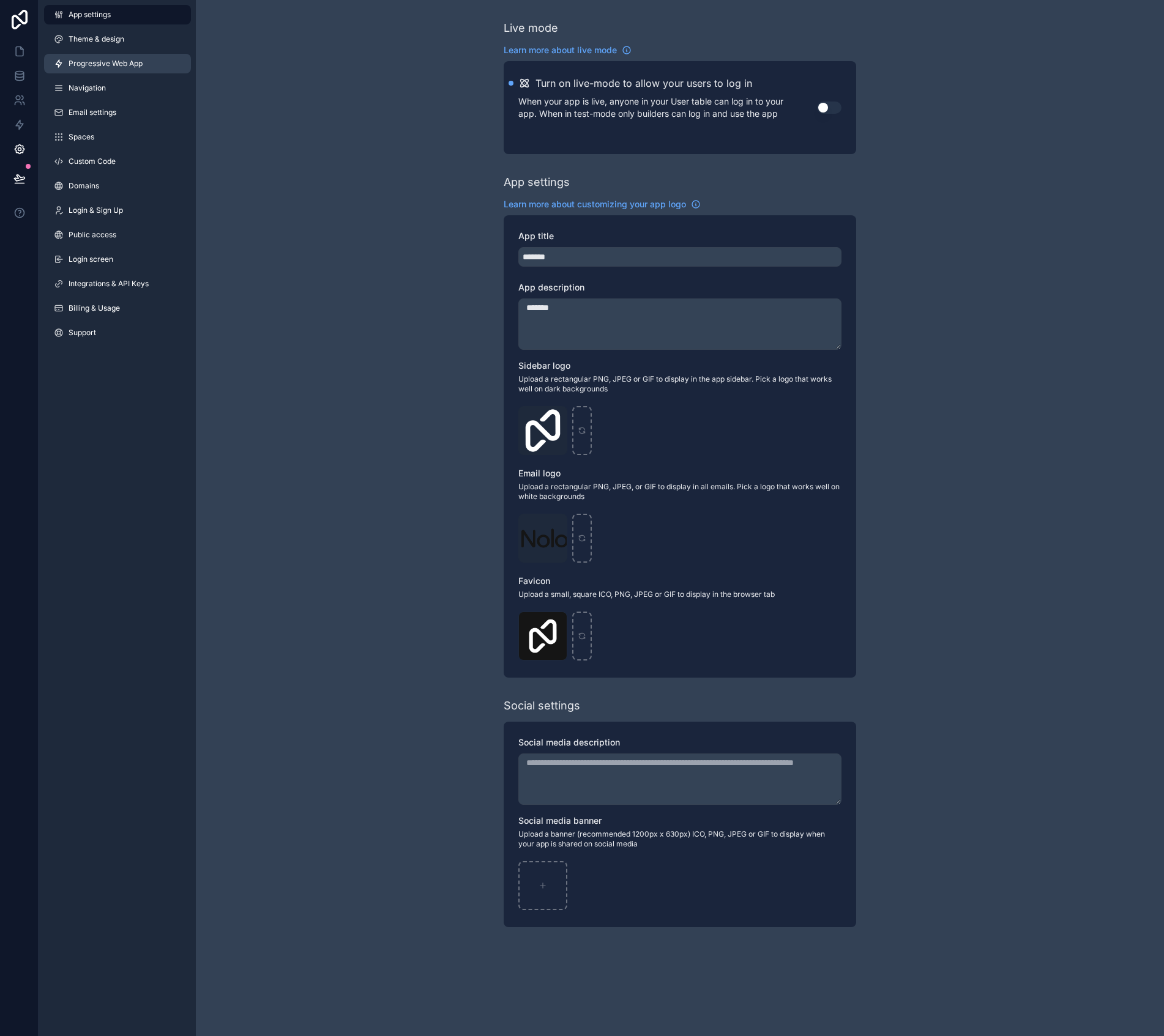
click at [108, 70] on link "Progressive Web App" at bounding box center [117, 63] width 147 height 20
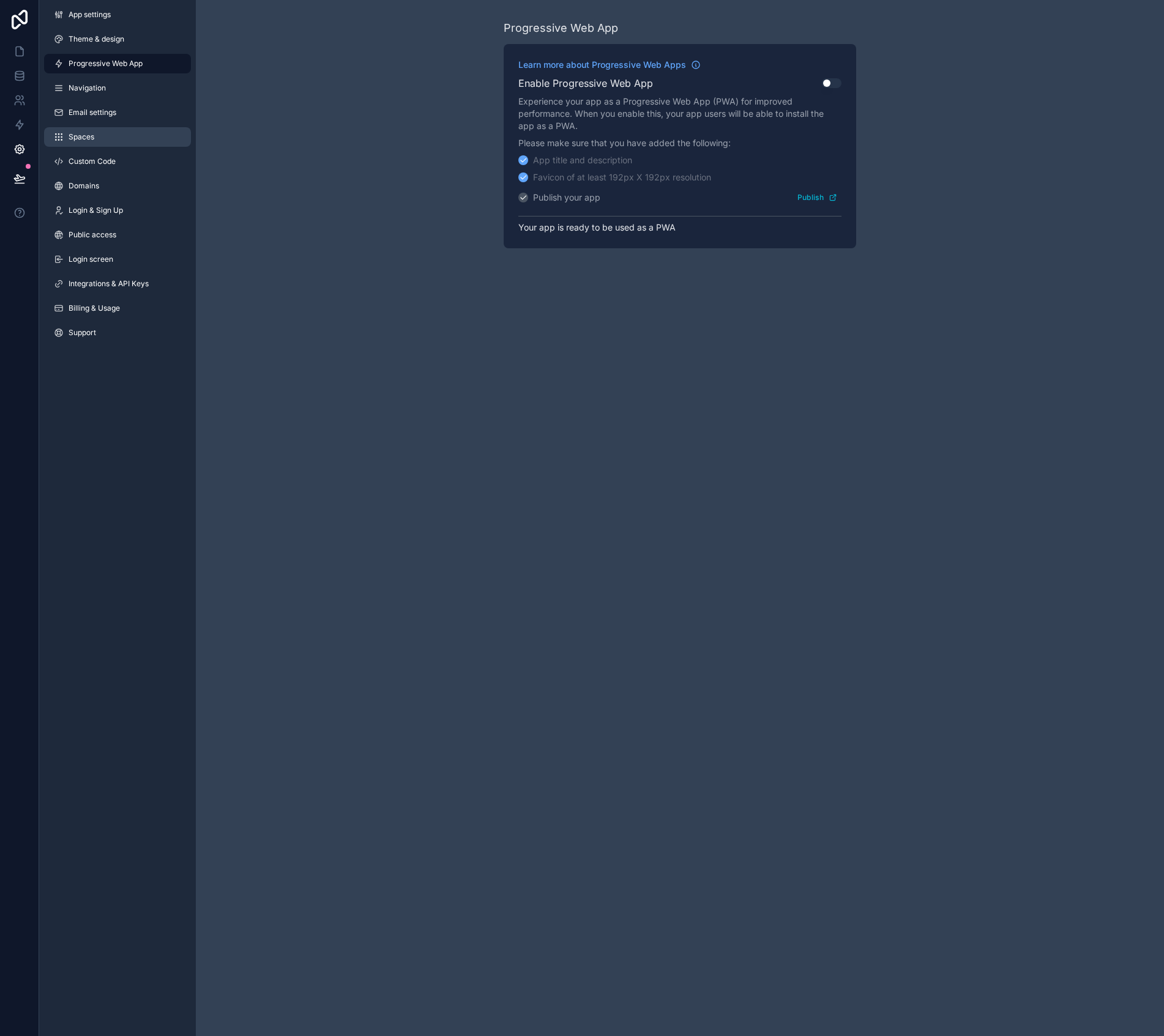
click at [92, 134] on span "Spaces" at bounding box center [81, 137] width 26 height 10
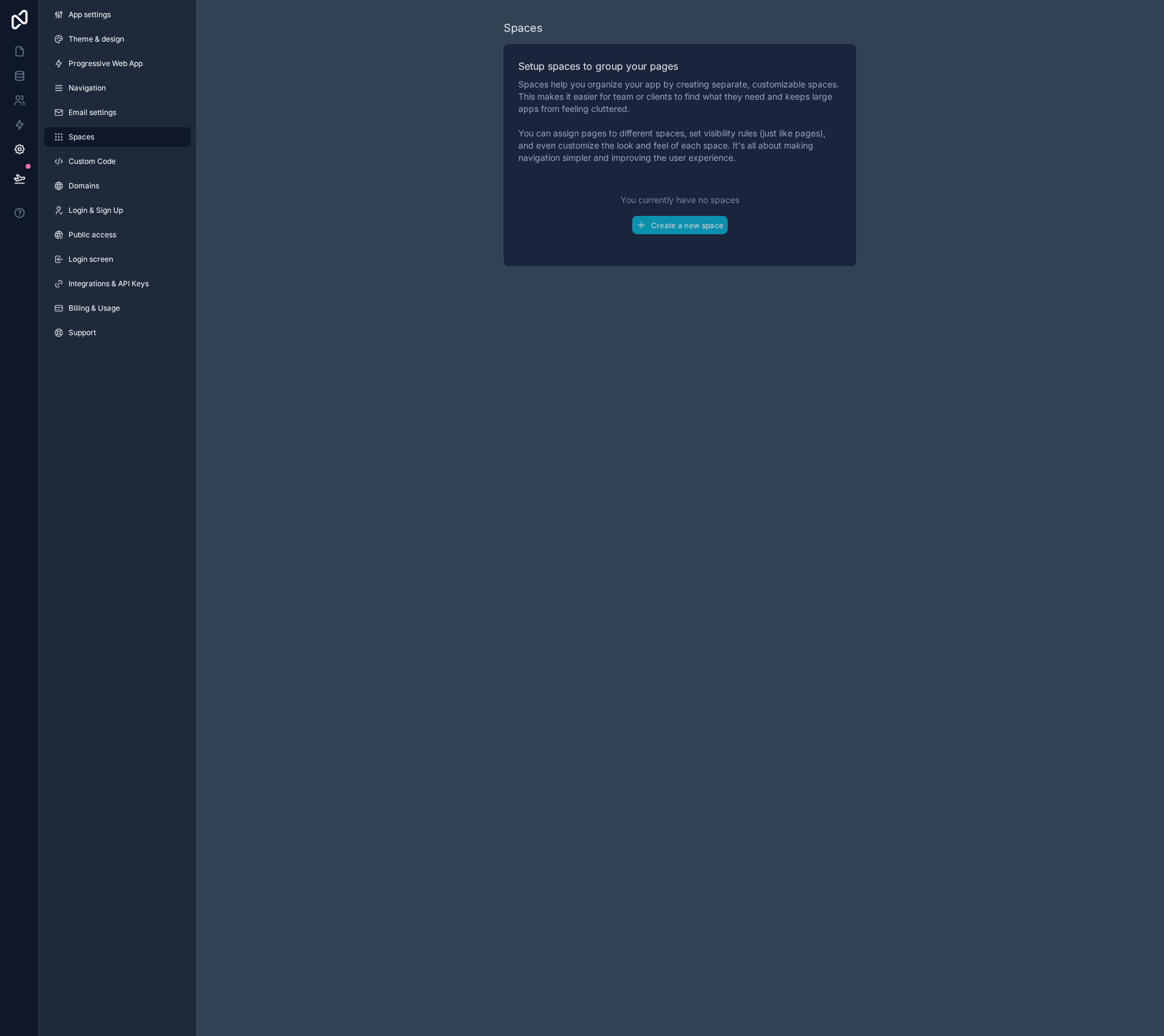
click at [105, 175] on div "App settings Theme & design Progressive Web App Navigation Email settings Space…" at bounding box center [118, 176] width 157 height 353
click at [101, 184] on link "Domains" at bounding box center [117, 186] width 147 height 20
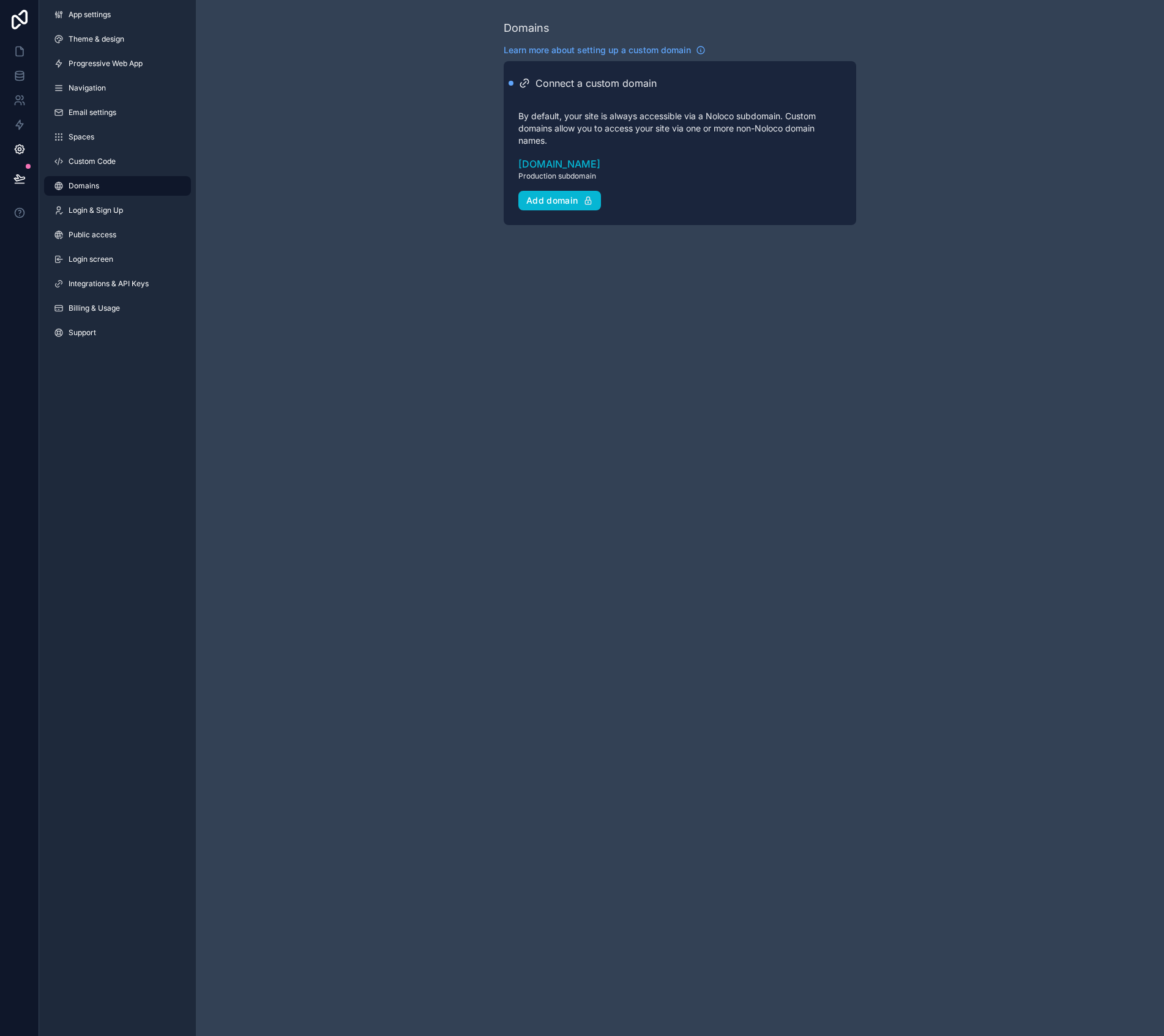
click at [93, 222] on div "App settings Theme & design Progressive Web App Navigation Email settings Space…" at bounding box center [118, 176] width 157 height 353
click at [95, 230] on span "Public access" at bounding box center [92, 235] width 48 height 10
